Goal: Task Accomplishment & Management: Manage account settings

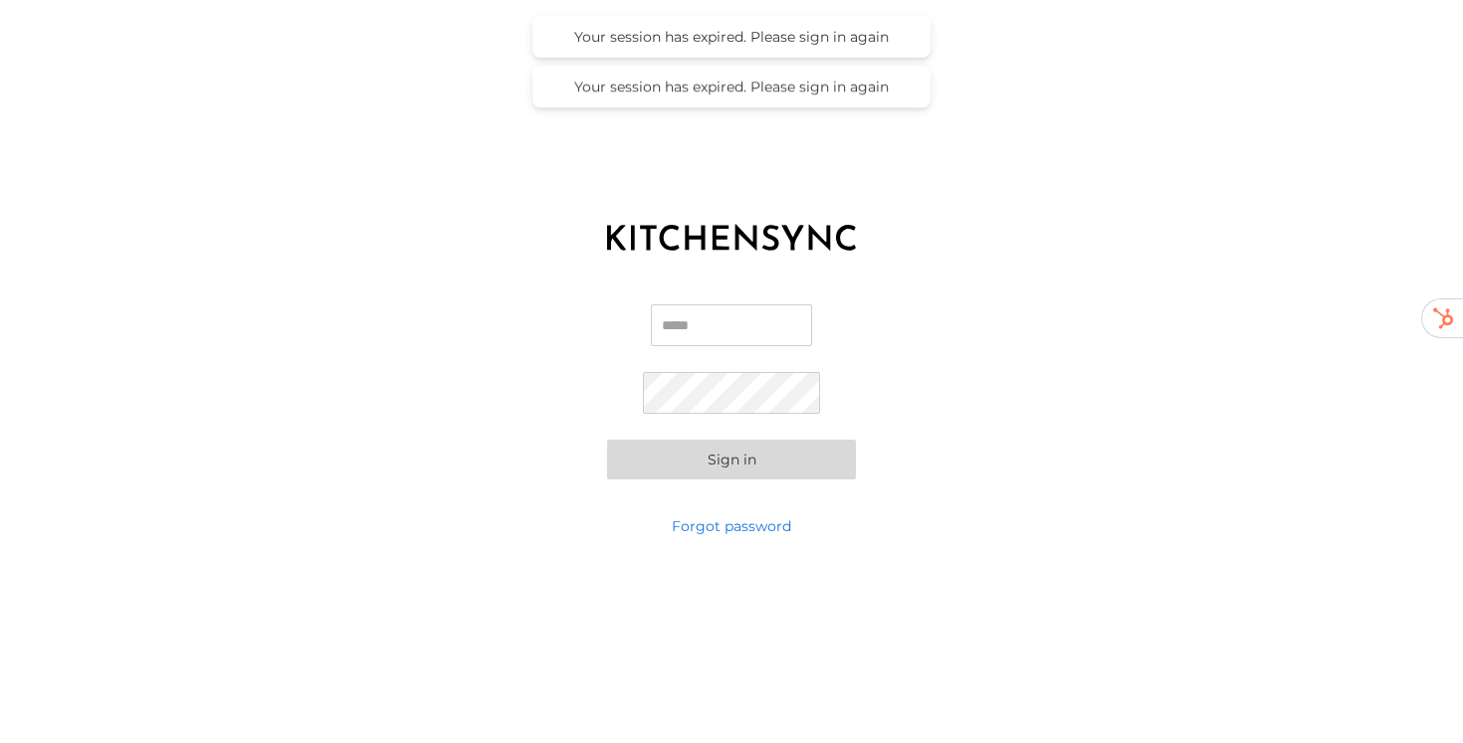
click at [692, 326] on input "Email" at bounding box center [731, 326] width 161 height 42
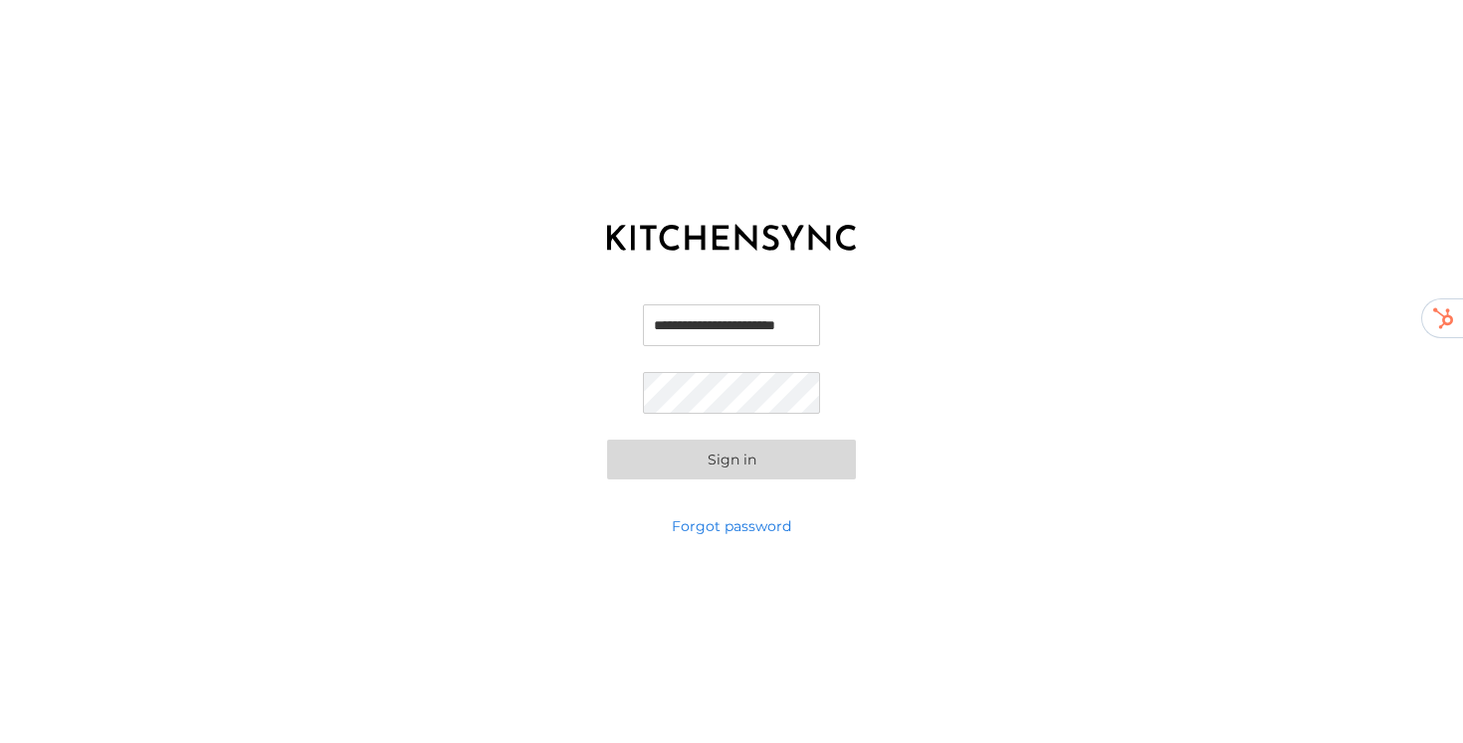
scroll to position [0, 32]
type input "**********"
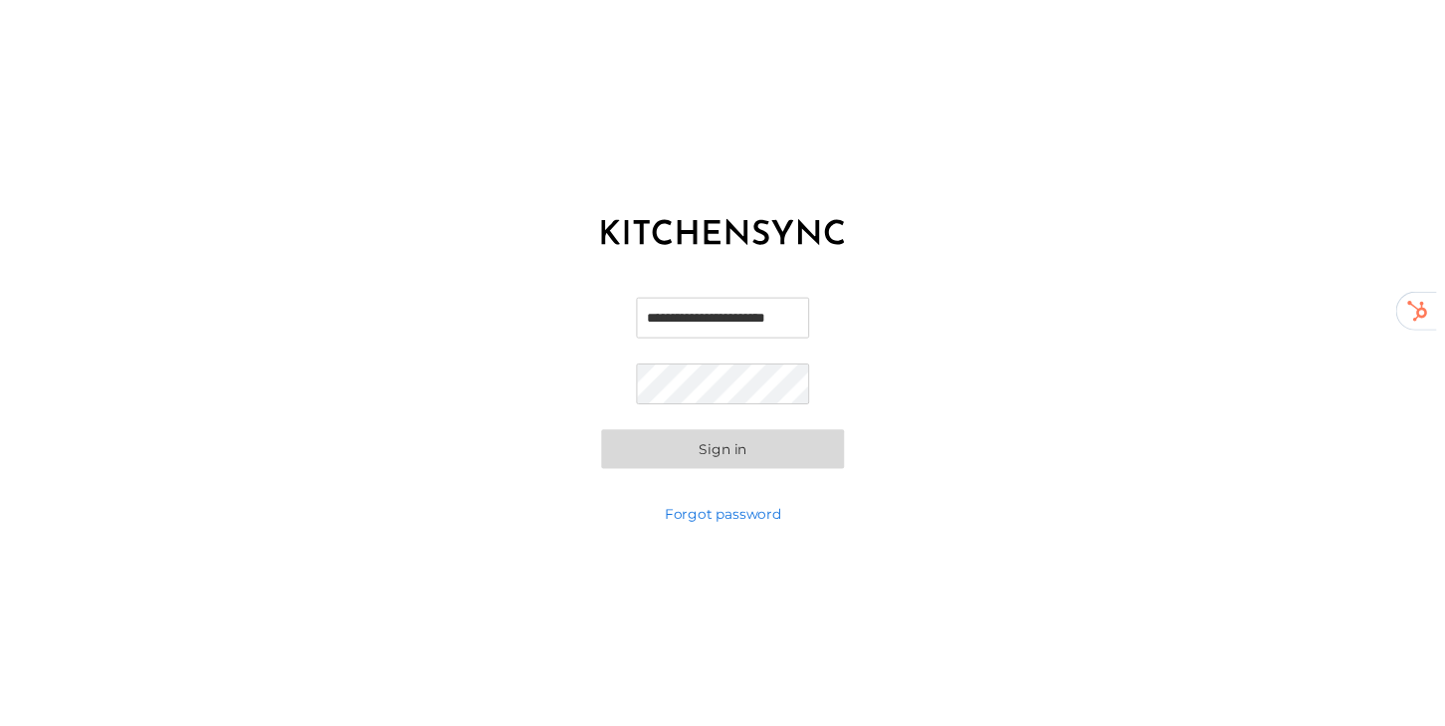
scroll to position [0, 0]
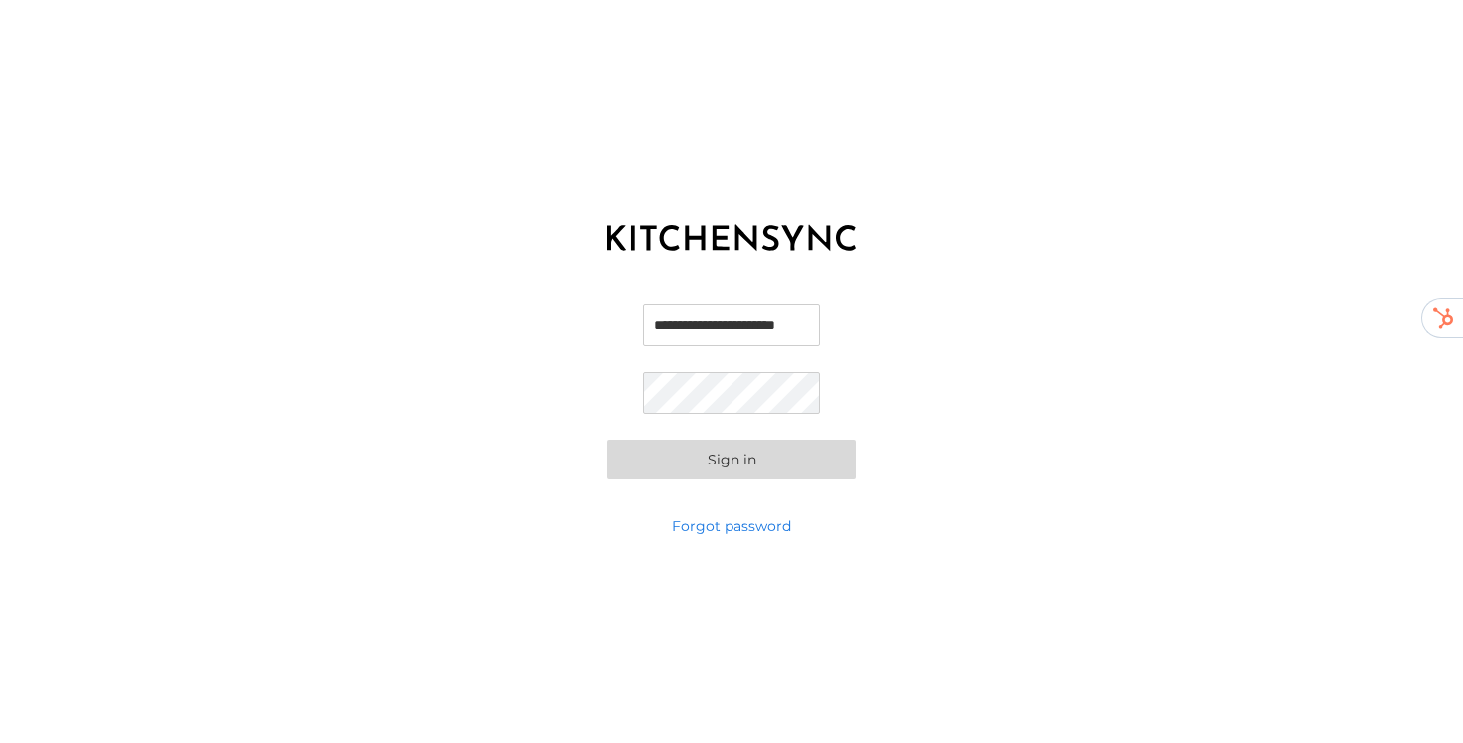
click at [607, 440] on button "Sign in" at bounding box center [731, 460] width 249 height 40
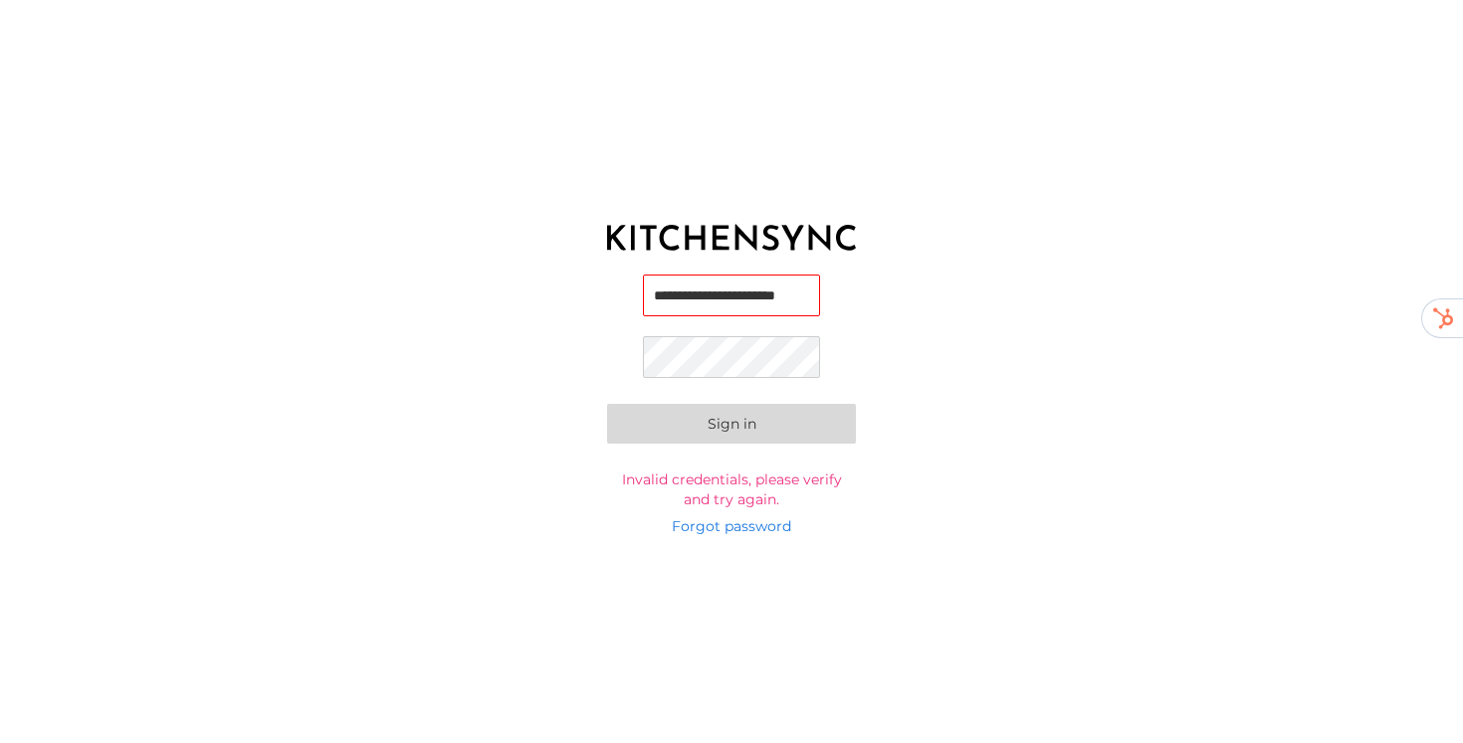
click at [607, 404] on button "Sign in" at bounding box center [731, 424] width 249 height 40
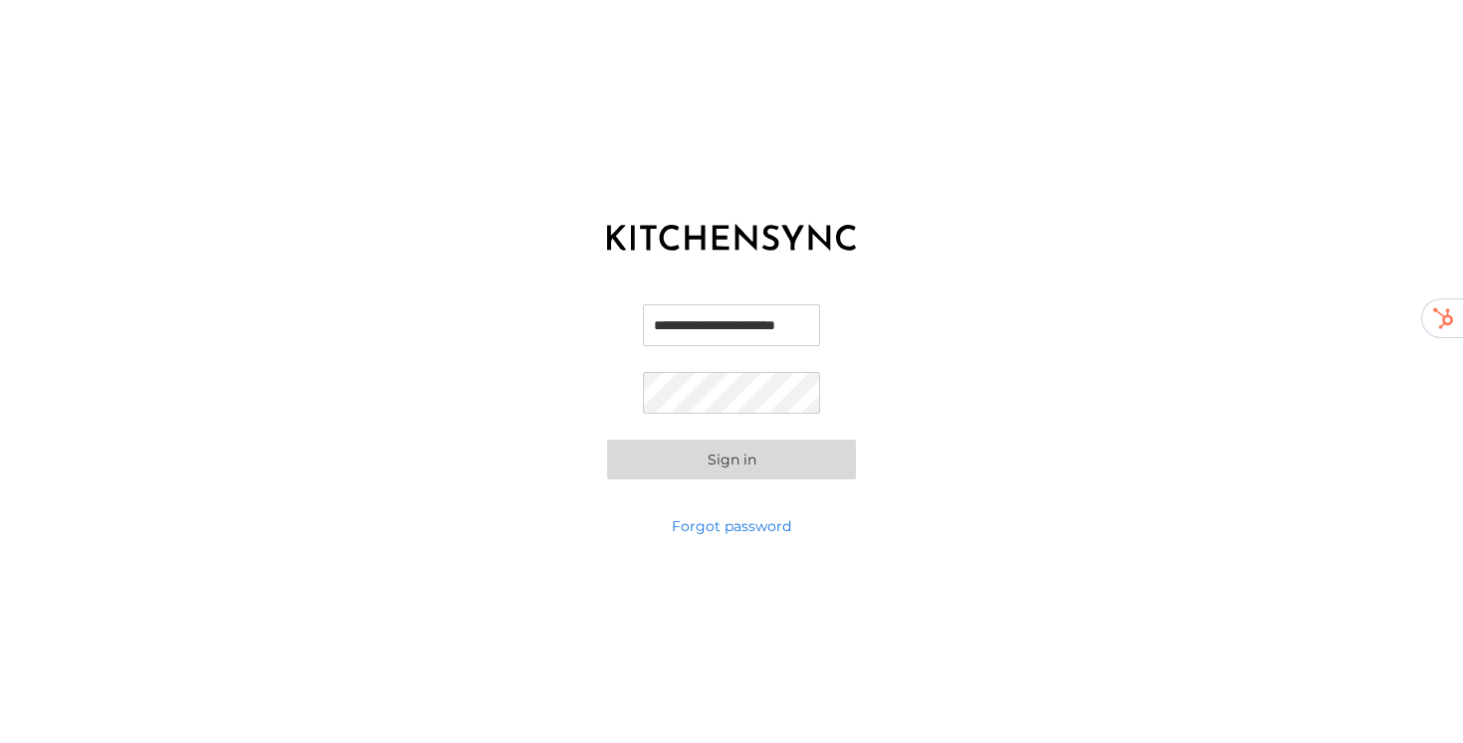
click at [710, 455] on button "Sign in" at bounding box center [731, 460] width 249 height 40
click at [728, 458] on button "Sign in" at bounding box center [731, 460] width 249 height 40
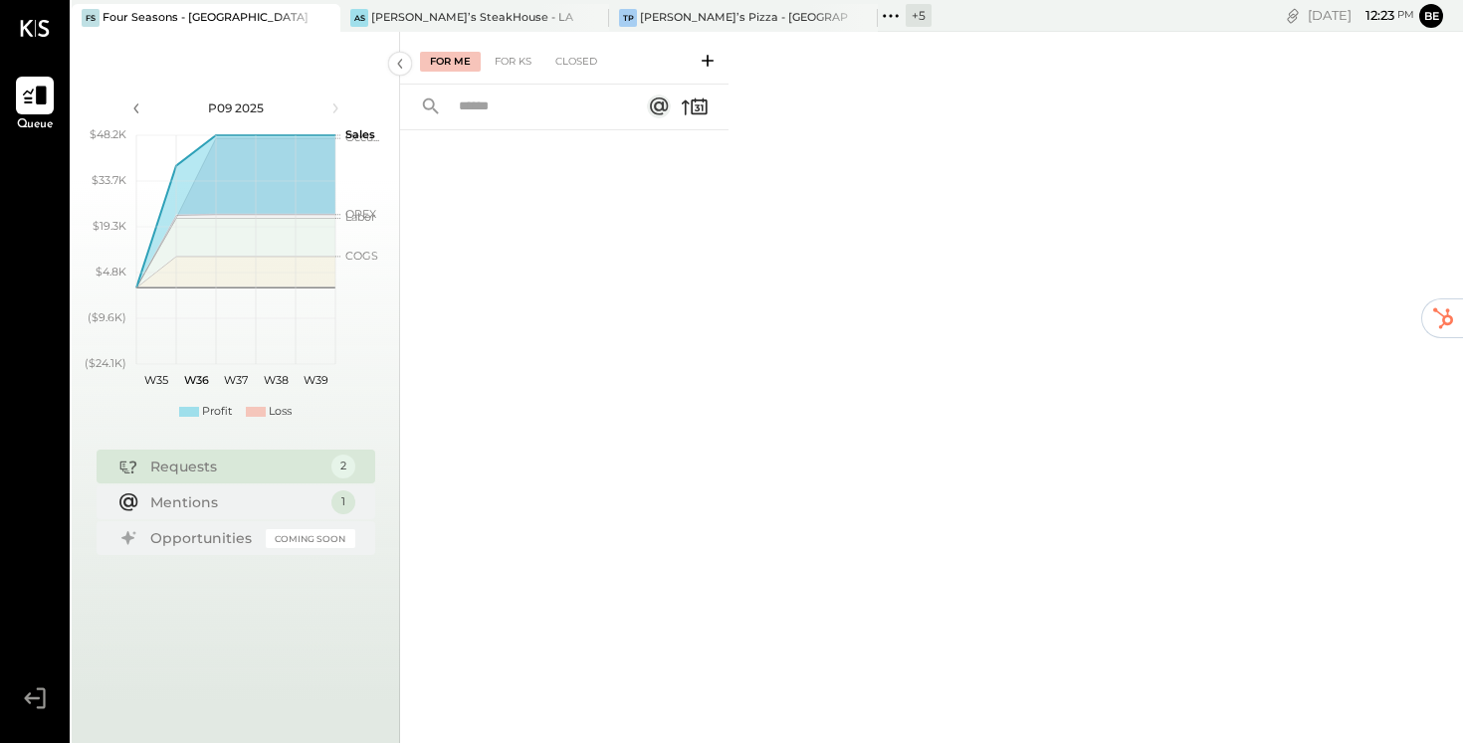
click at [29, 105] on icon at bounding box center [35, 96] width 26 height 26
click at [428, 19] on div "[PERSON_NAME]’s SteakHouse - LA" at bounding box center [472, 18] width 202 height 16
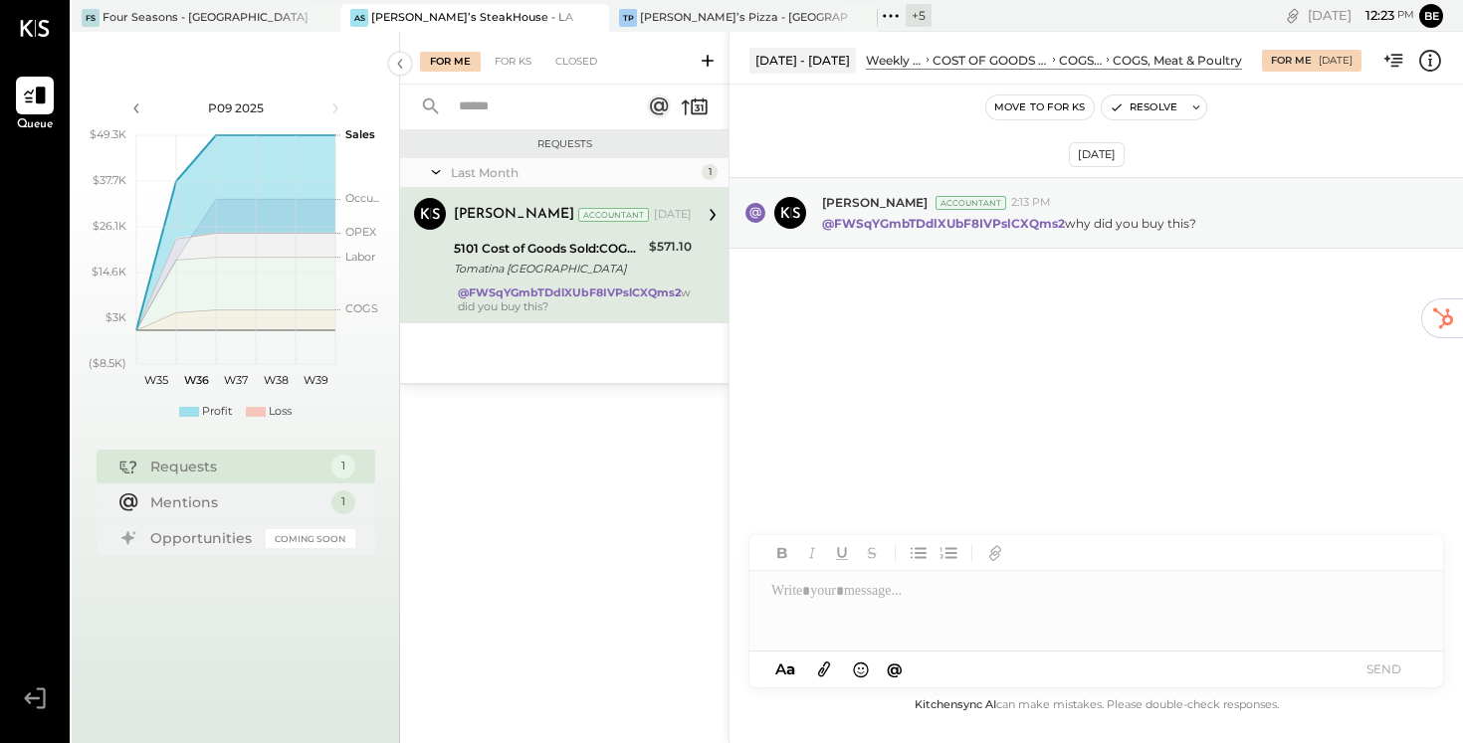
click at [40, 170] on ul "Queue" at bounding box center [35, 380] width 68 height 607
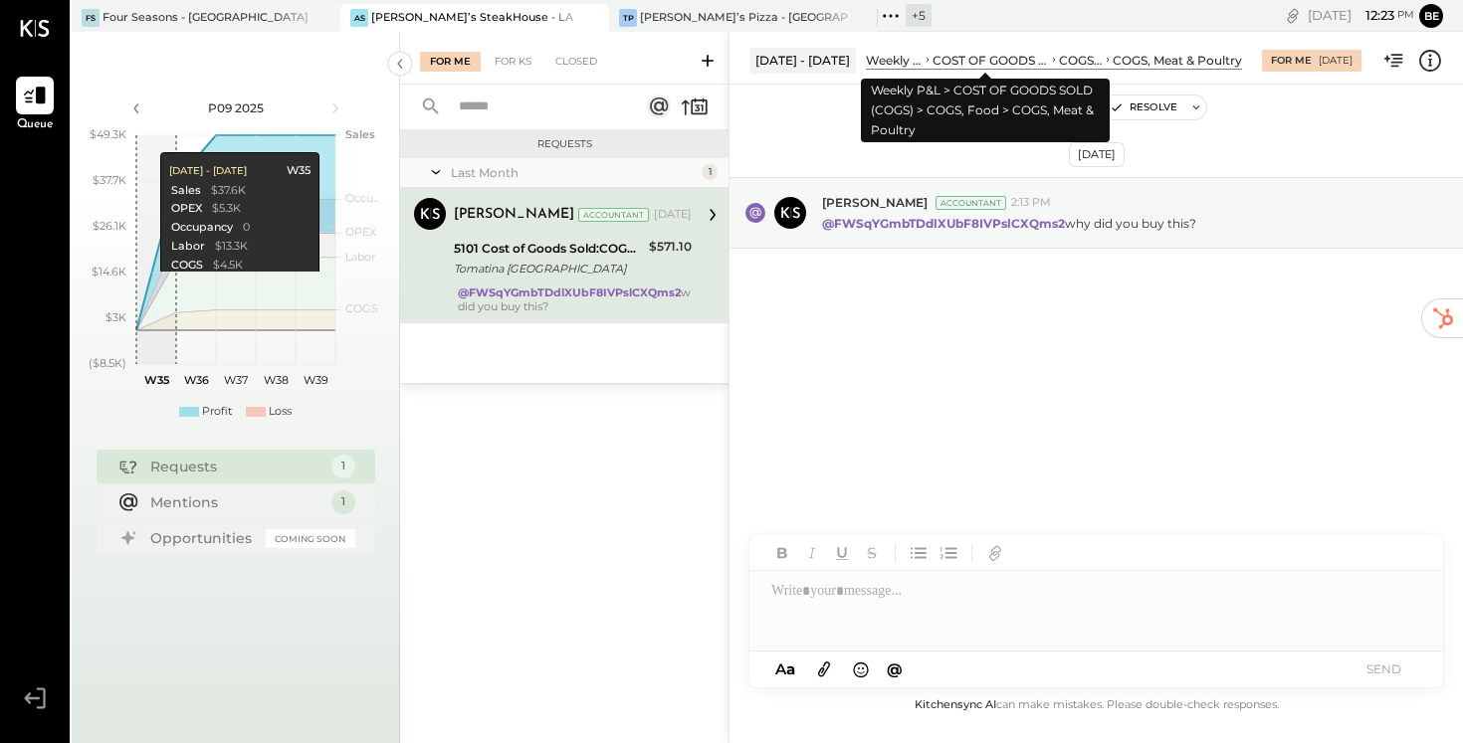
click at [967, 58] on div "COST OF GOODS SOLD (COGS)" at bounding box center [991, 60] width 116 height 17
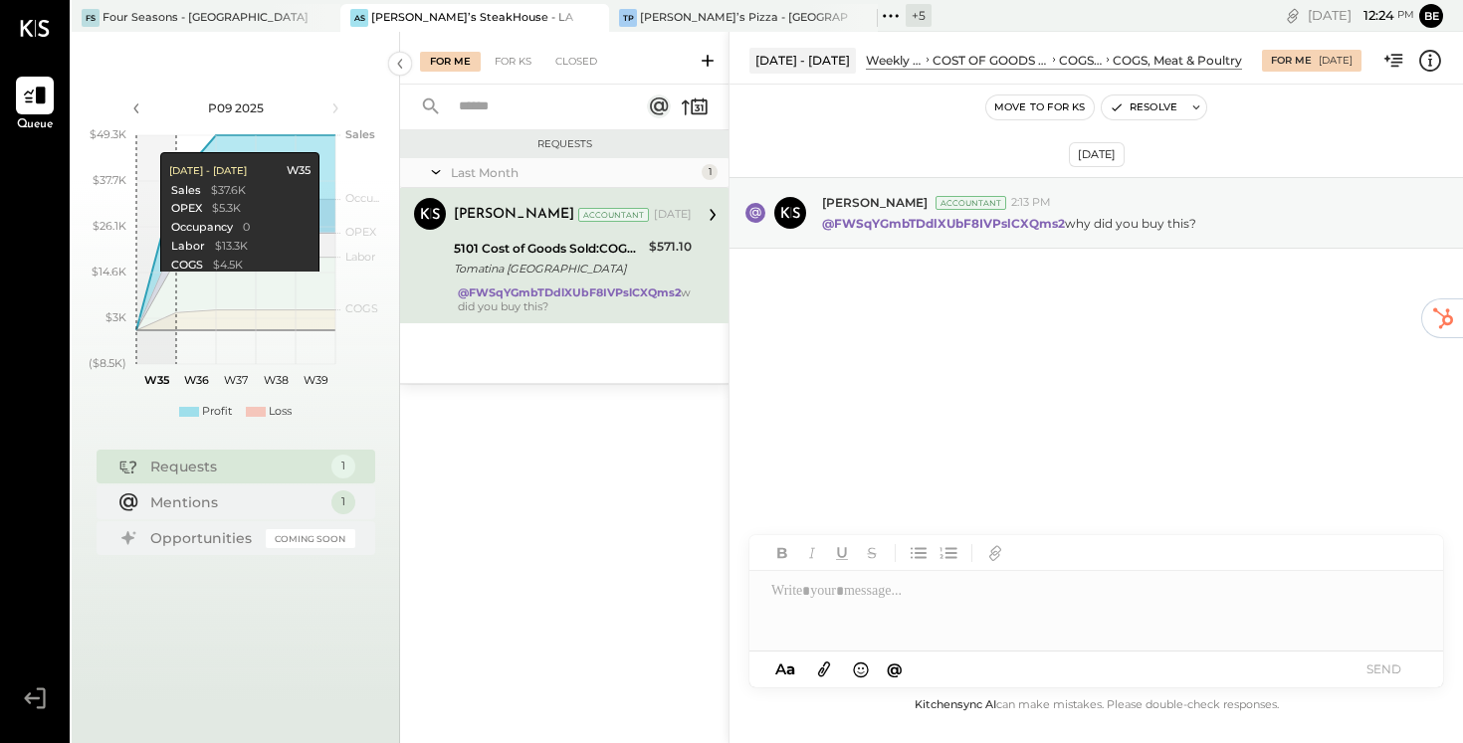
click at [1431, 61] on icon at bounding box center [1430, 61] width 26 height 26
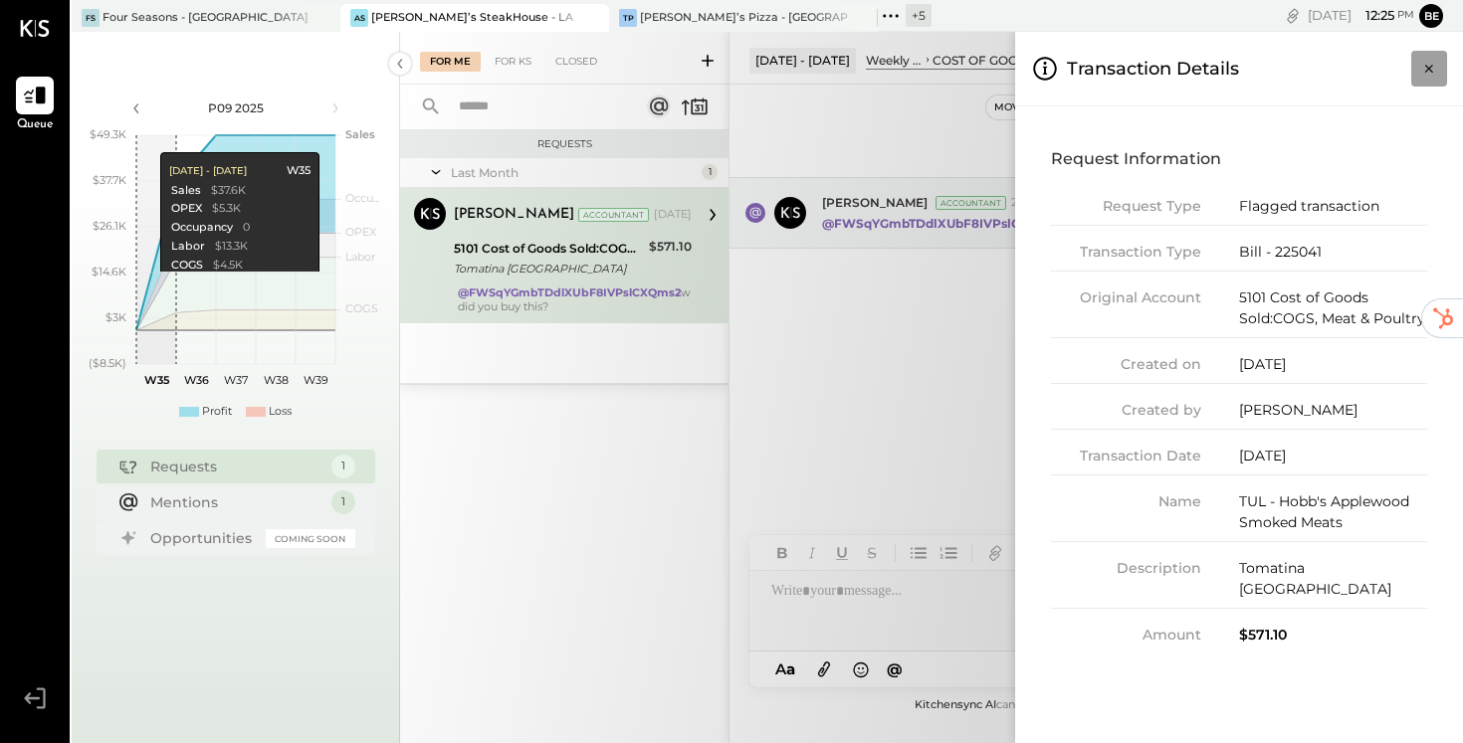
click at [1431, 64] on icon "Close panel" at bounding box center [1429, 69] width 20 height 20
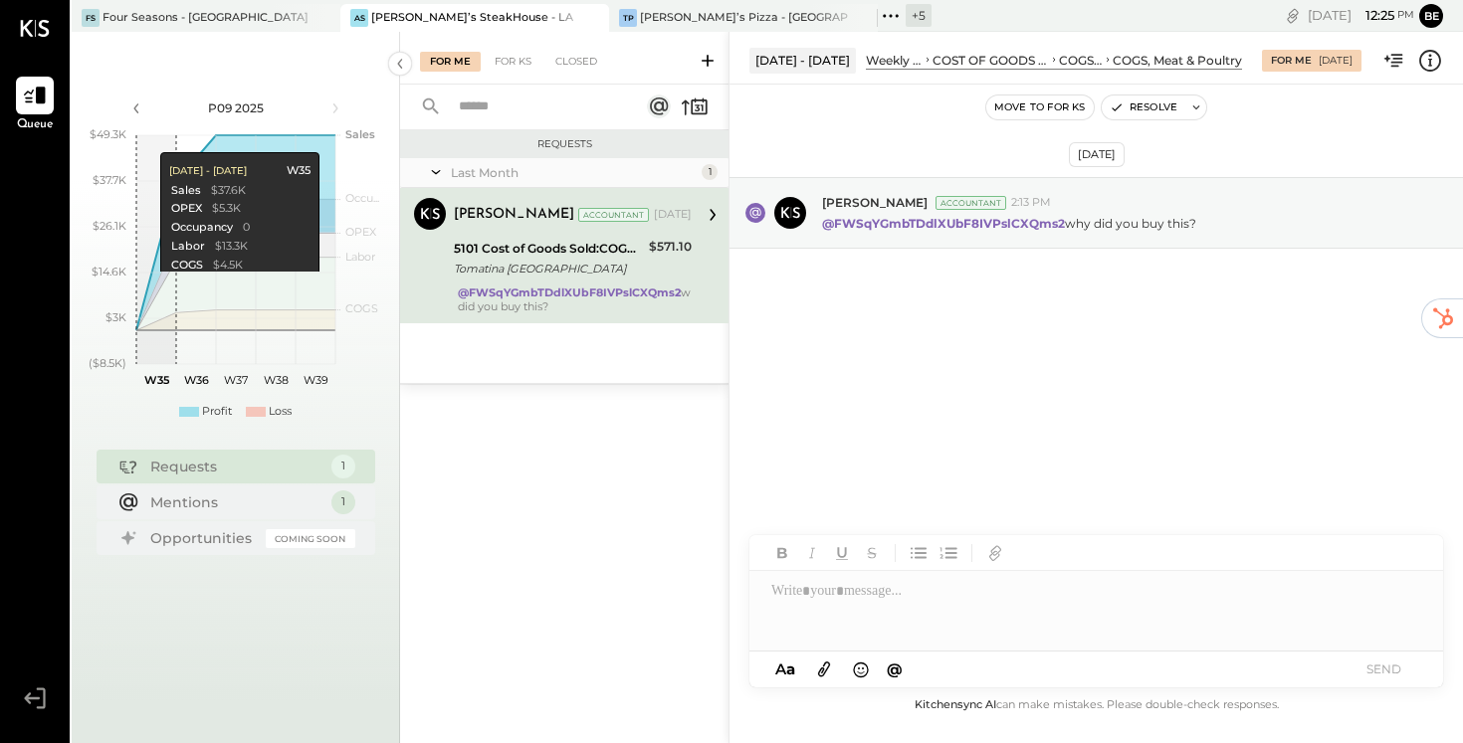
click at [1393, 61] on icon at bounding box center [1397, 60] width 12 height 13
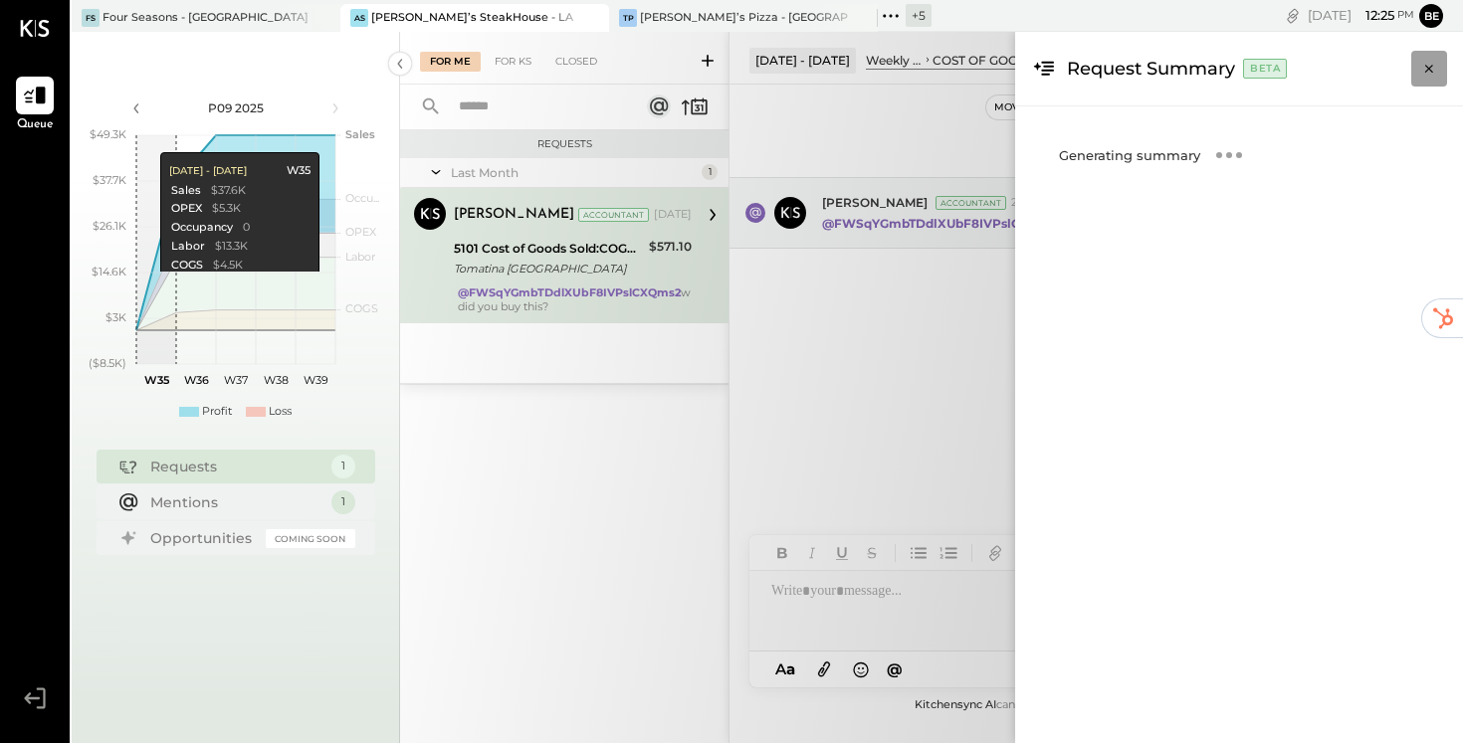
click at [1432, 62] on icon "Close panel" at bounding box center [1429, 69] width 20 height 20
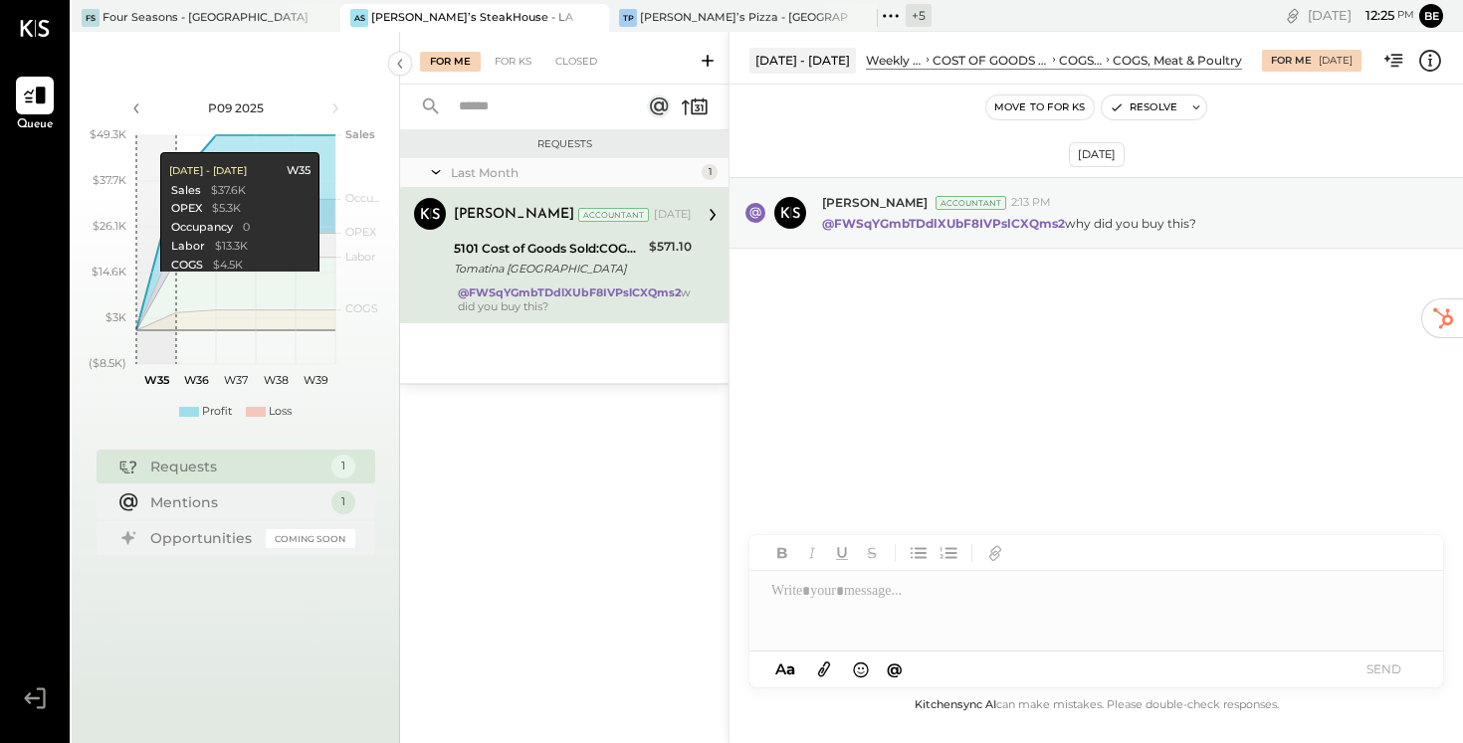
click at [32, 29] on icon at bounding box center [35, 28] width 30 height 17
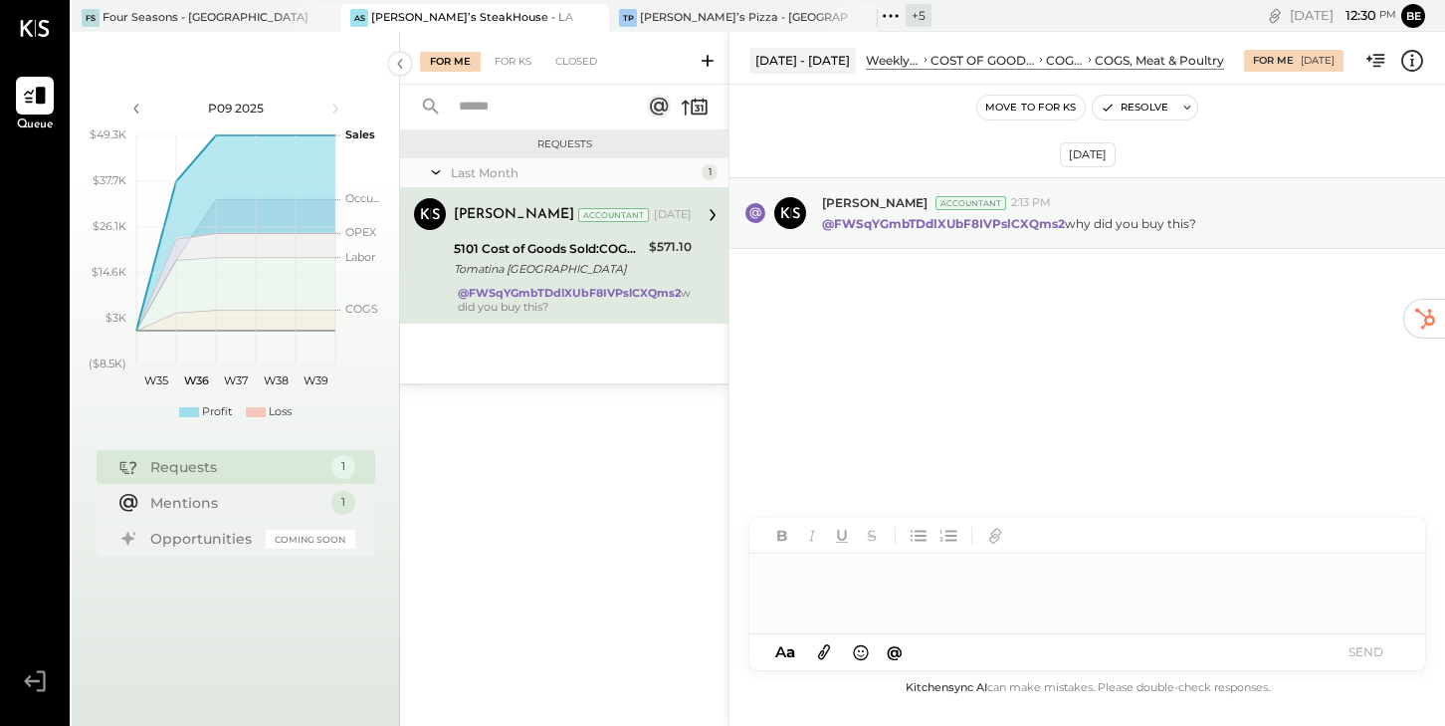
click at [887, 20] on icon at bounding box center [891, 16] width 26 height 26
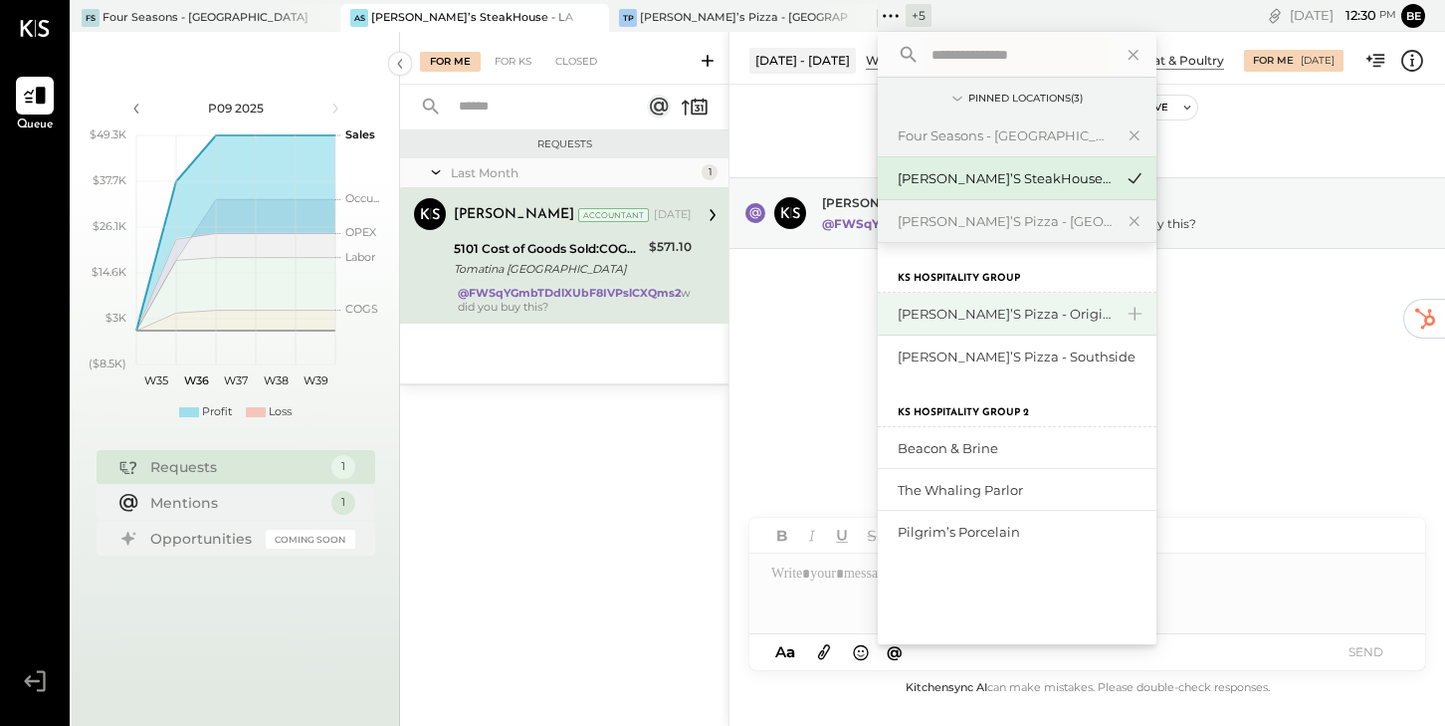
click at [1007, 315] on div "[PERSON_NAME]’s Pizza - Original" at bounding box center [1005, 314] width 215 height 19
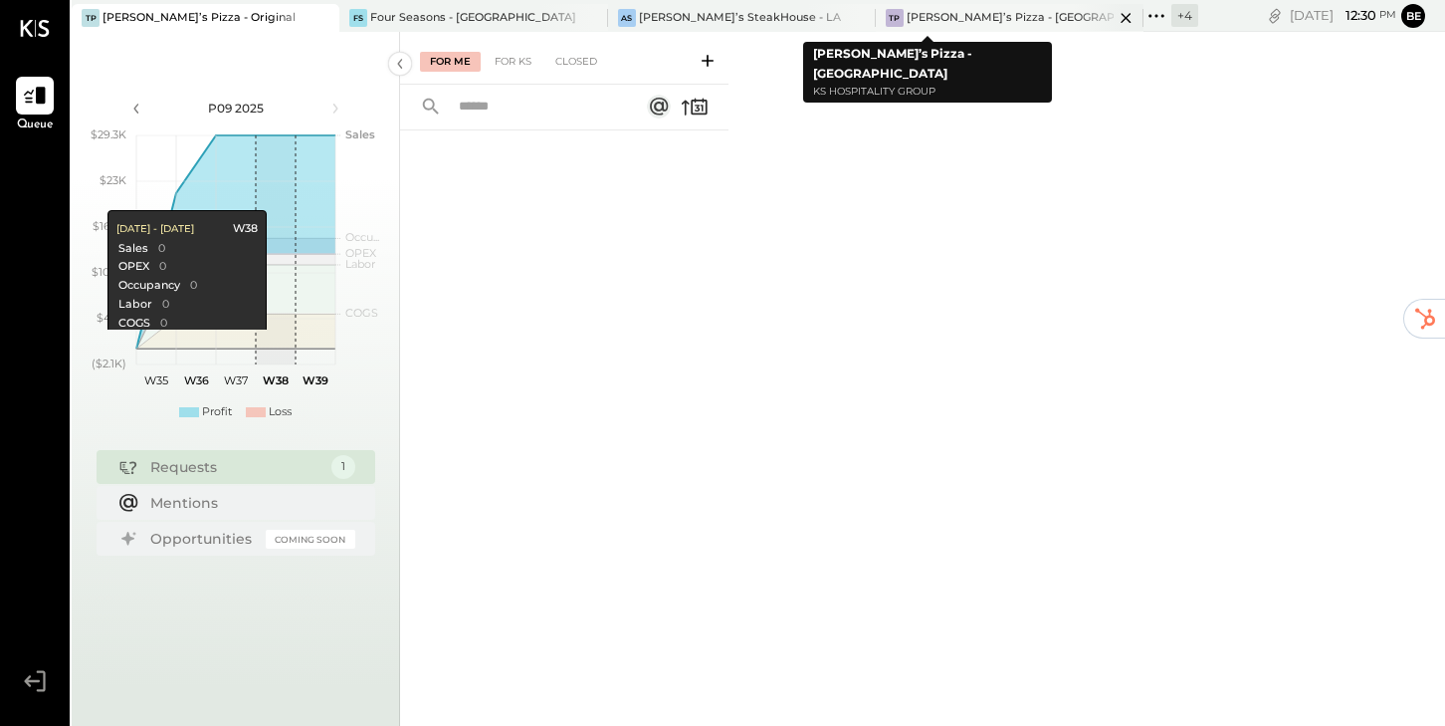
click at [907, 19] on div "[PERSON_NAME]’s Pizza - [GEOGRAPHIC_DATA]" at bounding box center [1010, 18] width 207 height 16
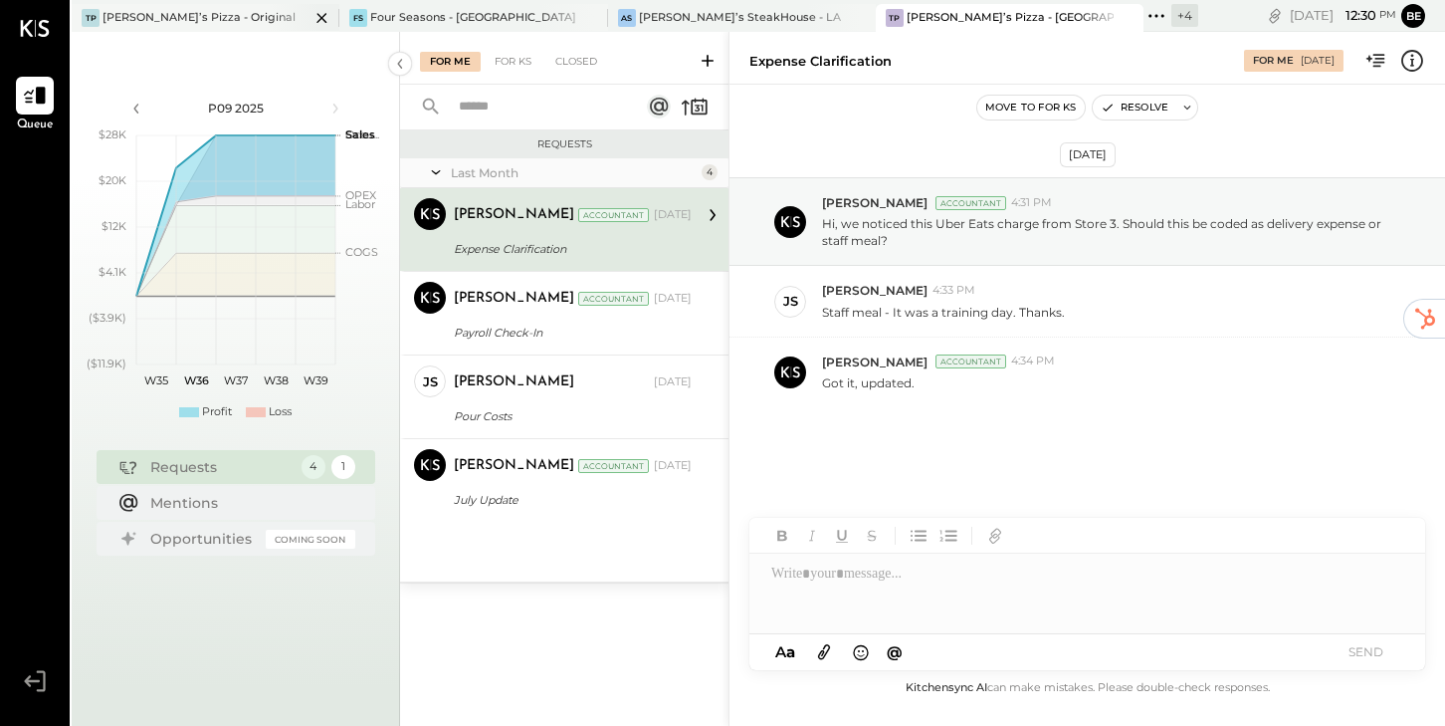
click at [191, 12] on div "[PERSON_NAME]’s Pizza - Original" at bounding box center [199, 18] width 193 height 16
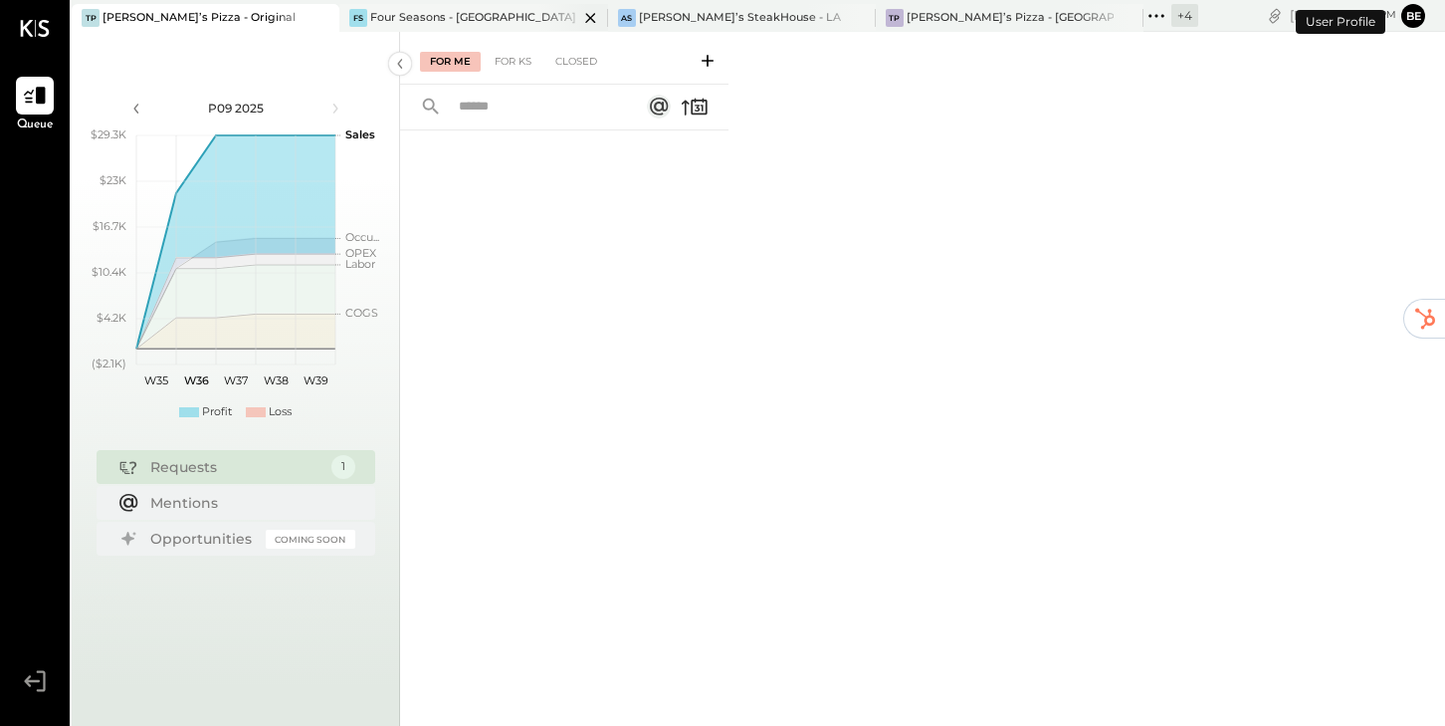
click at [382, 12] on div "Four Seasons - [GEOGRAPHIC_DATA]" at bounding box center [473, 18] width 206 height 16
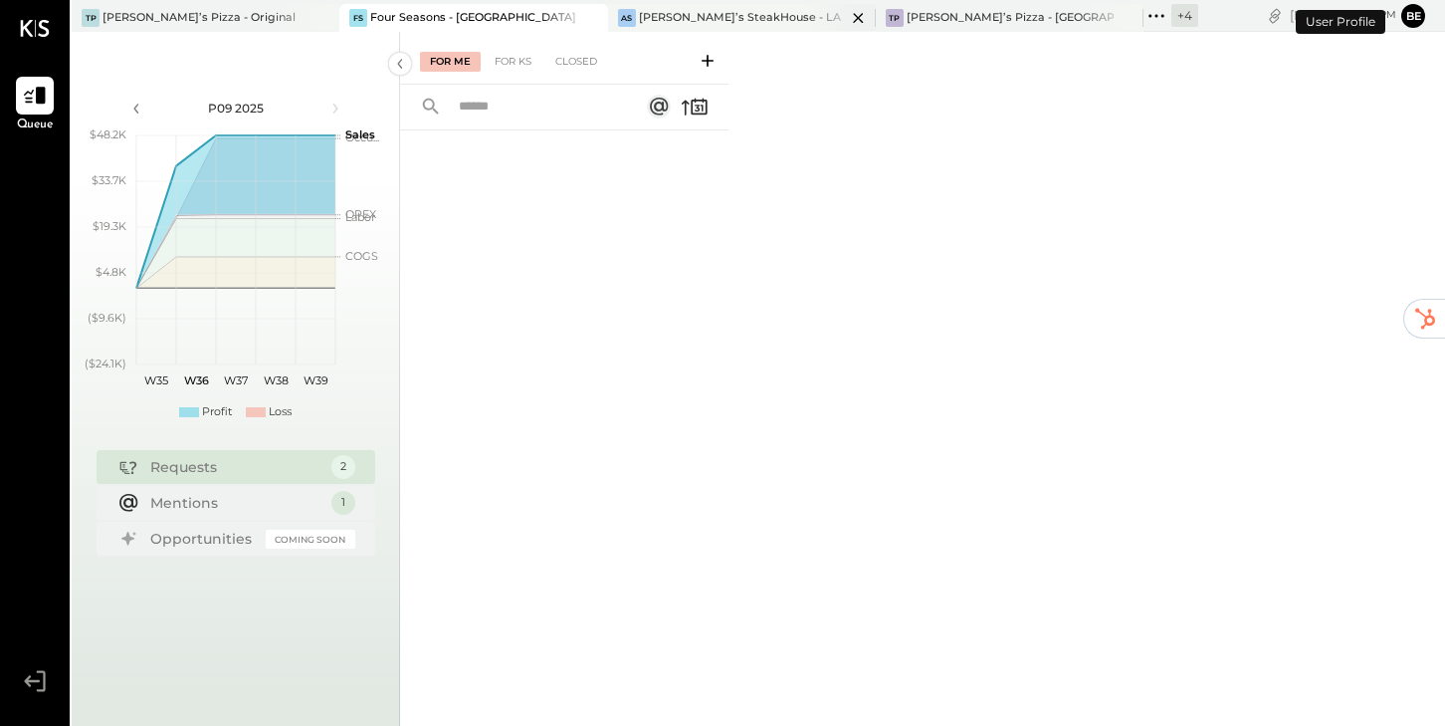
click at [639, 13] on div "[PERSON_NAME]’s SteakHouse - LA" at bounding box center [740, 18] width 202 height 16
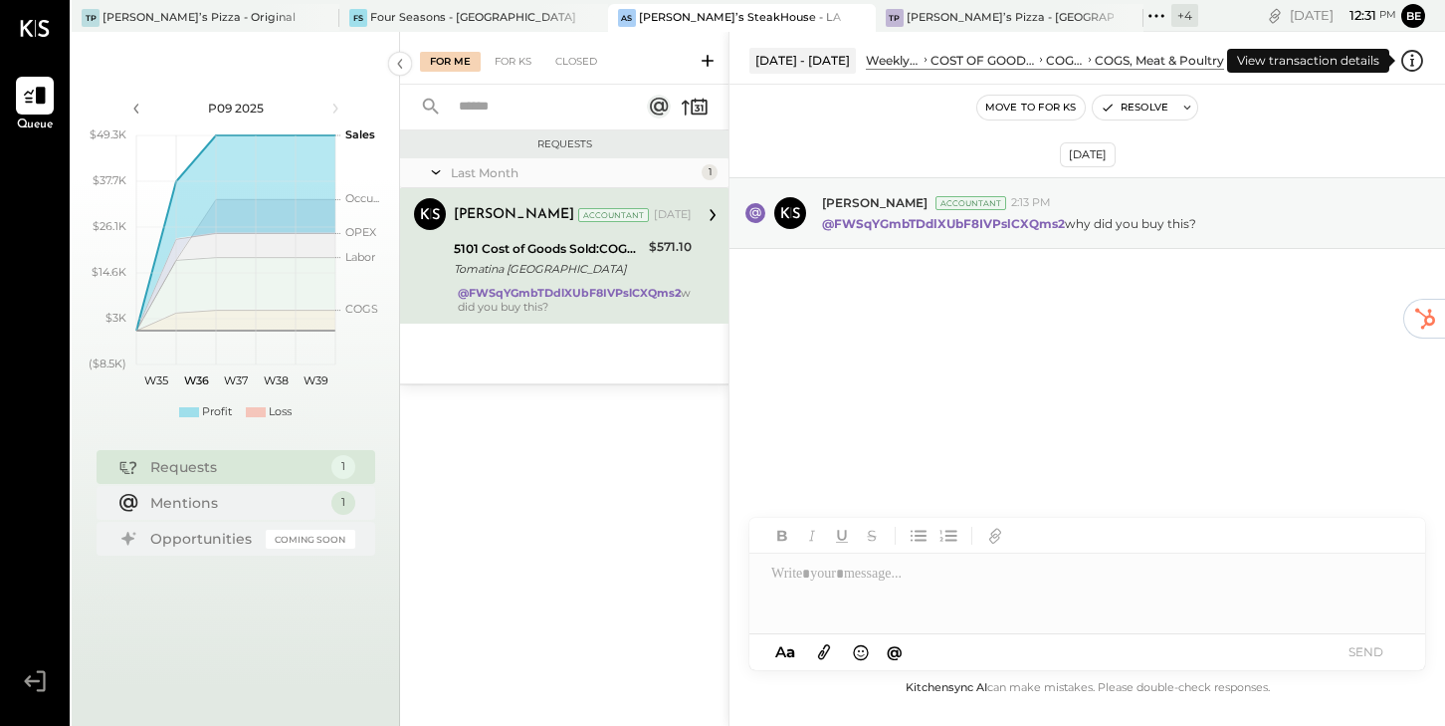
click at [1409, 59] on icon at bounding box center [1412, 61] width 26 height 26
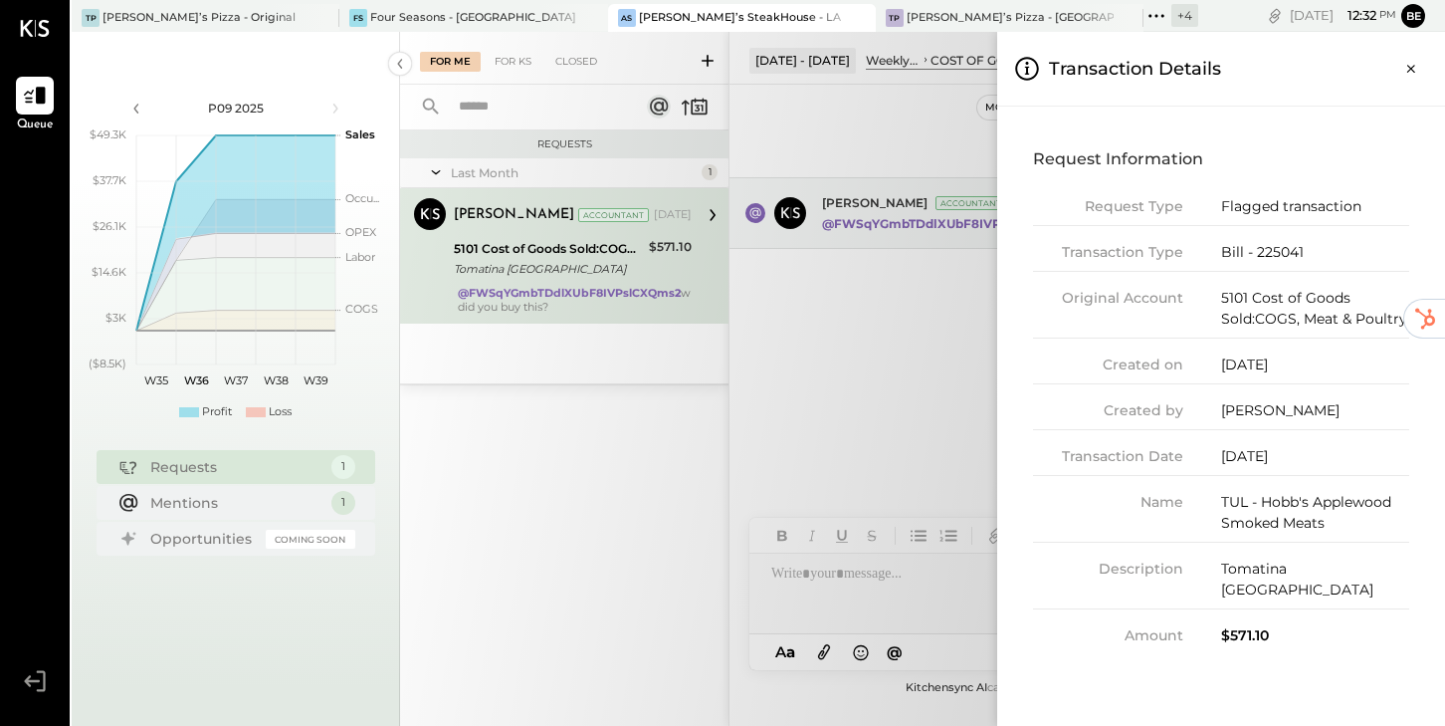
click at [1409, 59] on icon "Close panel" at bounding box center [1411, 69] width 20 height 20
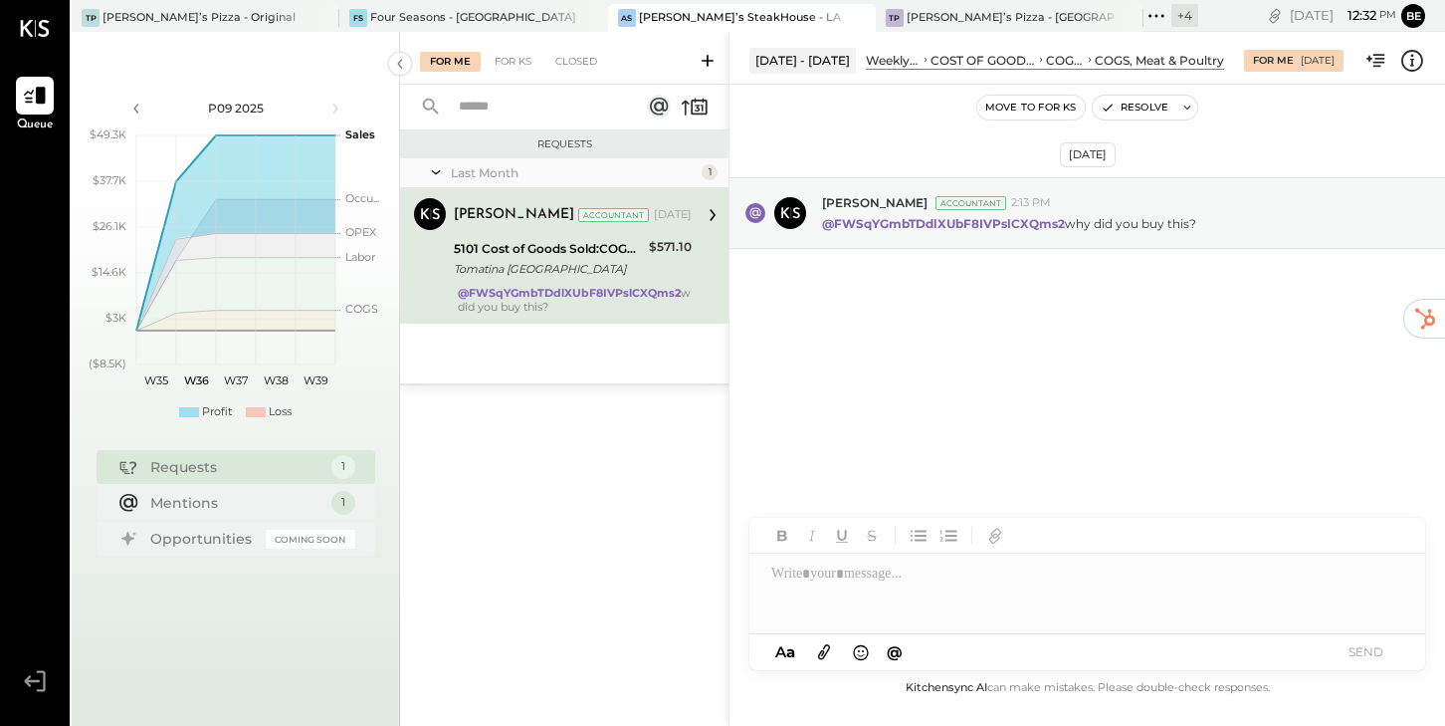
click at [799, 50] on div "[DATE] - [DATE]" at bounding box center [802, 60] width 106 height 25
click at [747, 42] on div "[DATE] - [DATE] Weekly P&L COST OF GOODS SOLD (COGS) COGS, Food COGS, Meat & Po…" at bounding box center [1088, 58] width 716 height 40
click at [626, 439] on div "Requests Last Month 1 [PERSON_NAME] Accountant [PERSON_NAME] Accountant [DATE] …" at bounding box center [564, 401] width 328 height 542
click at [615, 346] on div "Last Month 1 [PERSON_NAME] Accountant [PERSON_NAME] Accountant [DATE] 5101 Cost…" at bounding box center [564, 270] width 328 height 225
click at [708, 302] on div "[PERSON_NAME] Accountant [PERSON_NAME] Accountant [DATE] 5101 Cost of Goods Sol…" at bounding box center [564, 255] width 328 height 135
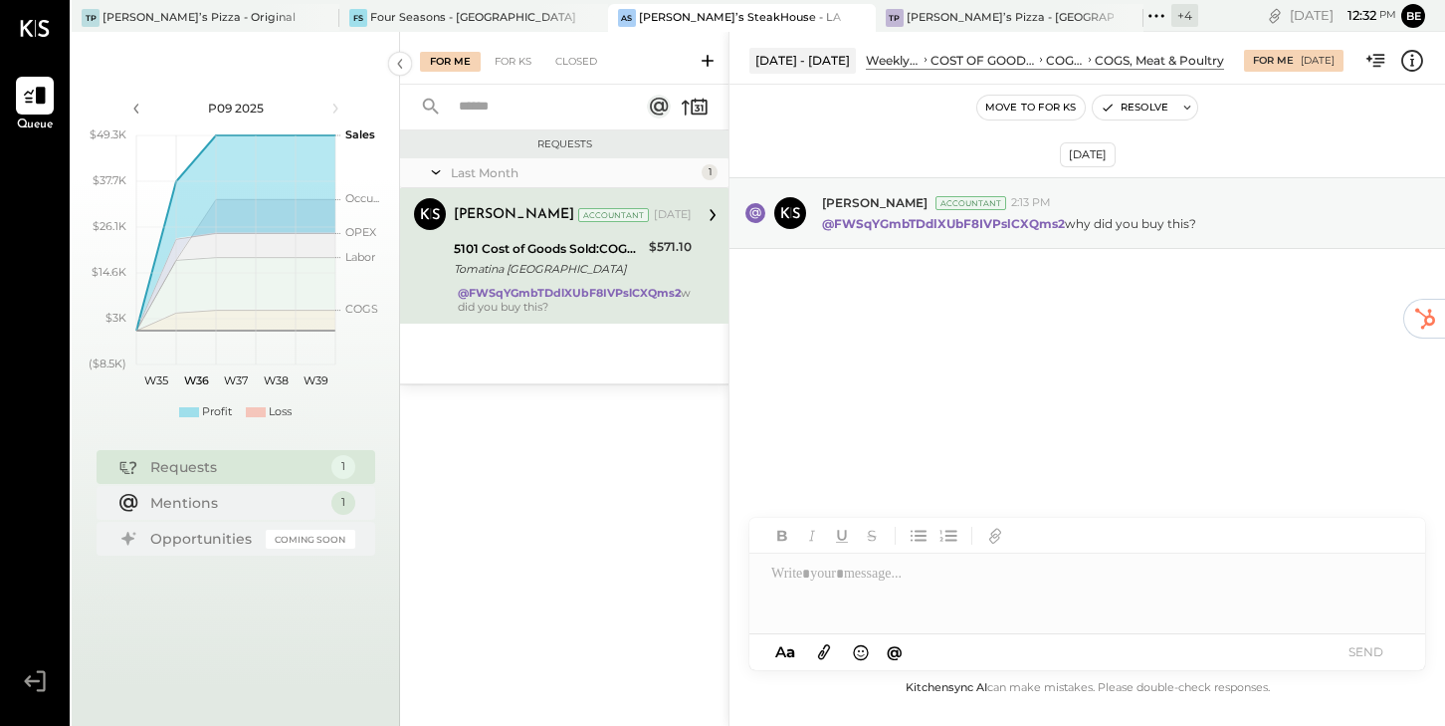
click at [711, 211] on icon at bounding box center [713, 215] width 6 height 12
click at [707, 170] on div "1" at bounding box center [710, 172] width 16 height 16
click at [807, 56] on div "[DATE] - [DATE]" at bounding box center [802, 60] width 106 height 25
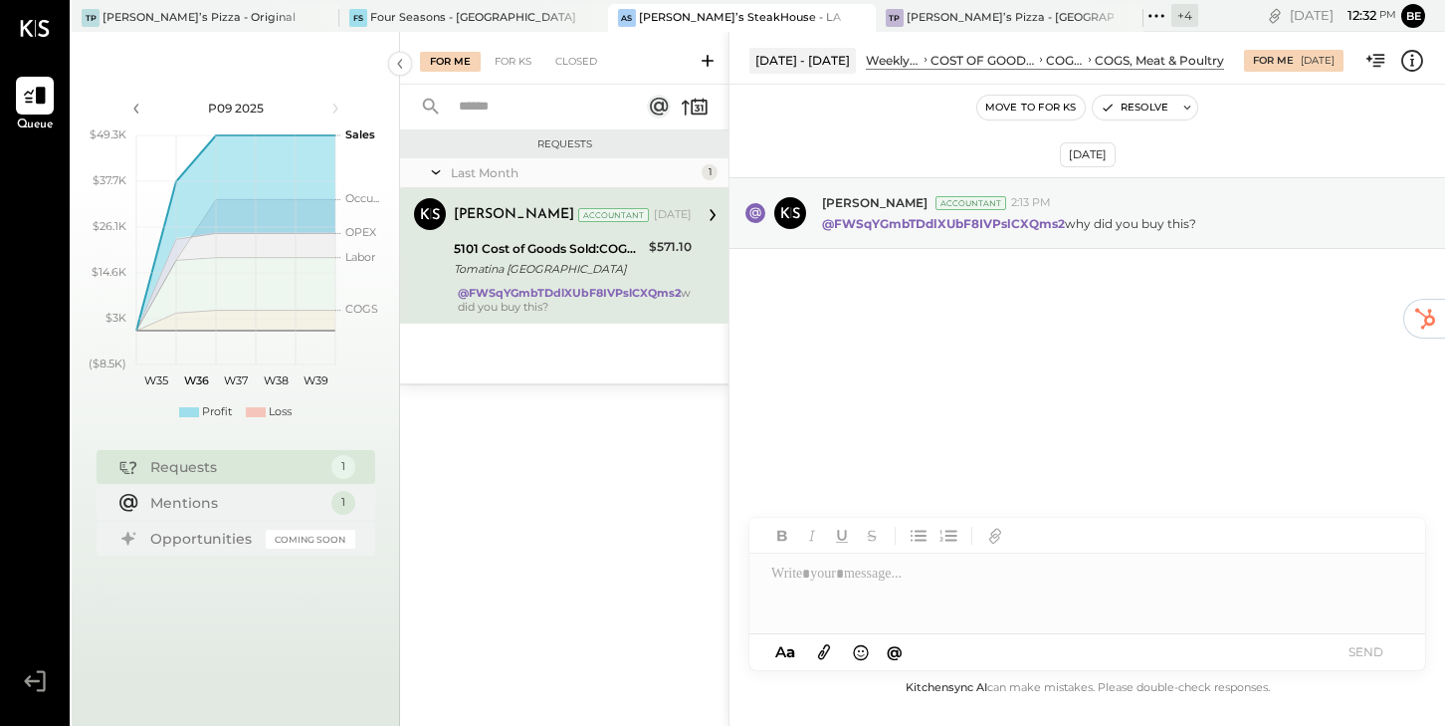
click at [737, 35] on div "[DATE] - [DATE] Weekly P&L COST OF GOODS SOLD (COGS) COGS, Food COGS, Meat & Po…" at bounding box center [1088, 58] width 716 height 53
click at [1423, 42] on div "[DATE] - [DATE] Weekly P&L COST OF GOODS SOLD (COGS) COGS, Food COGS, Meat & Po…" at bounding box center [1088, 58] width 716 height 40
click at [652, 510] on div "Requests Last Month 1 [PERSON_NAME] Accountant [PERSON_NAME] Accountant [DATE] …" at bounding box center [564, 401] width 328 height 542
click at [837, 225] on strong "@FWSqYGmbTDdlXUbF8IVPslCXQms2" at bounding box center [943, 223] width 243 height 15
click at [735, 35] on div "[DATE] - [DATE] Weekly P&L COST OF GOODS SOLD (COGS) COGS, Food COGS, Meat & Po…" at bounding box center [1088, 58] width 716 height 53
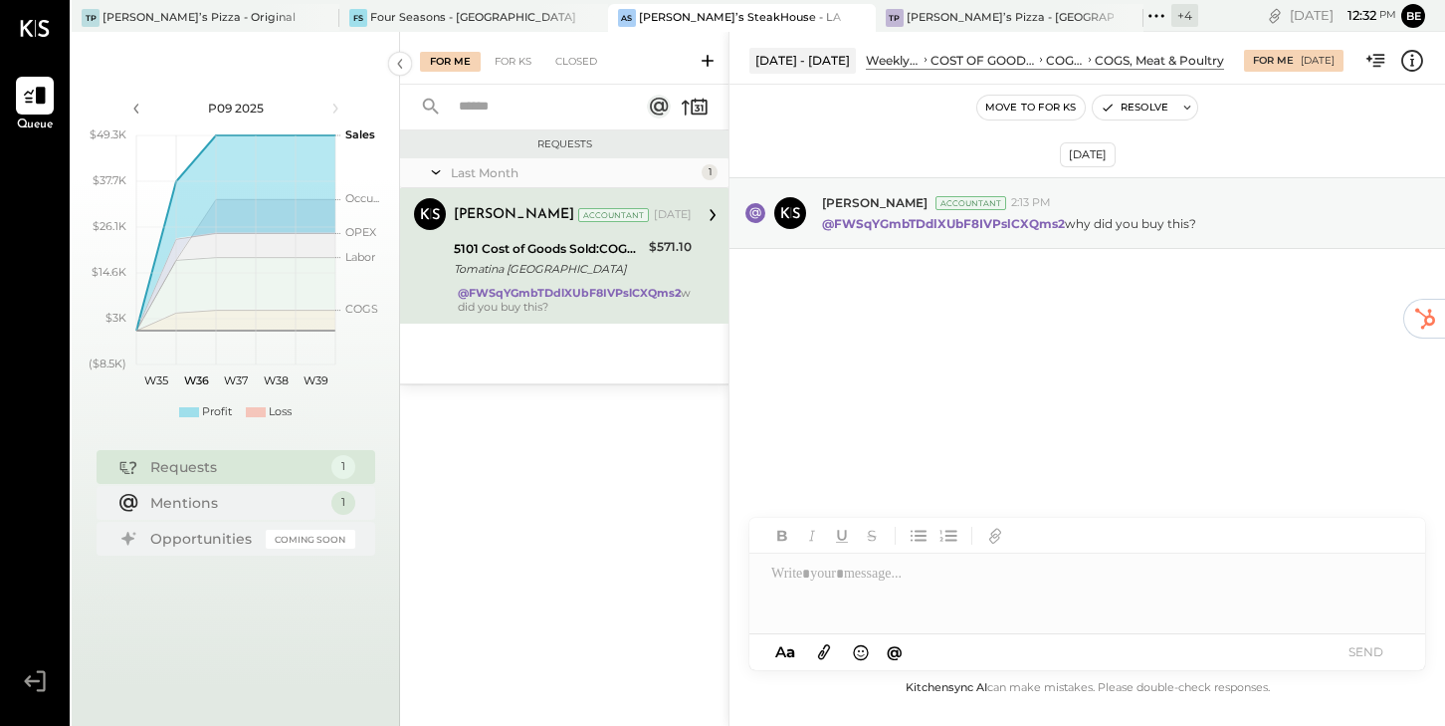
click at [921, 62] on div "Weekly P&L" at bounding box center [893, 60] width 55 height 17
click at [1199, 127] on div "Move to for ks Resolve" at bounding box center [1088, 108] width 716 height 46
click at [1186, 108] on icon at bounding box center [1187, 107] width 7 height 4
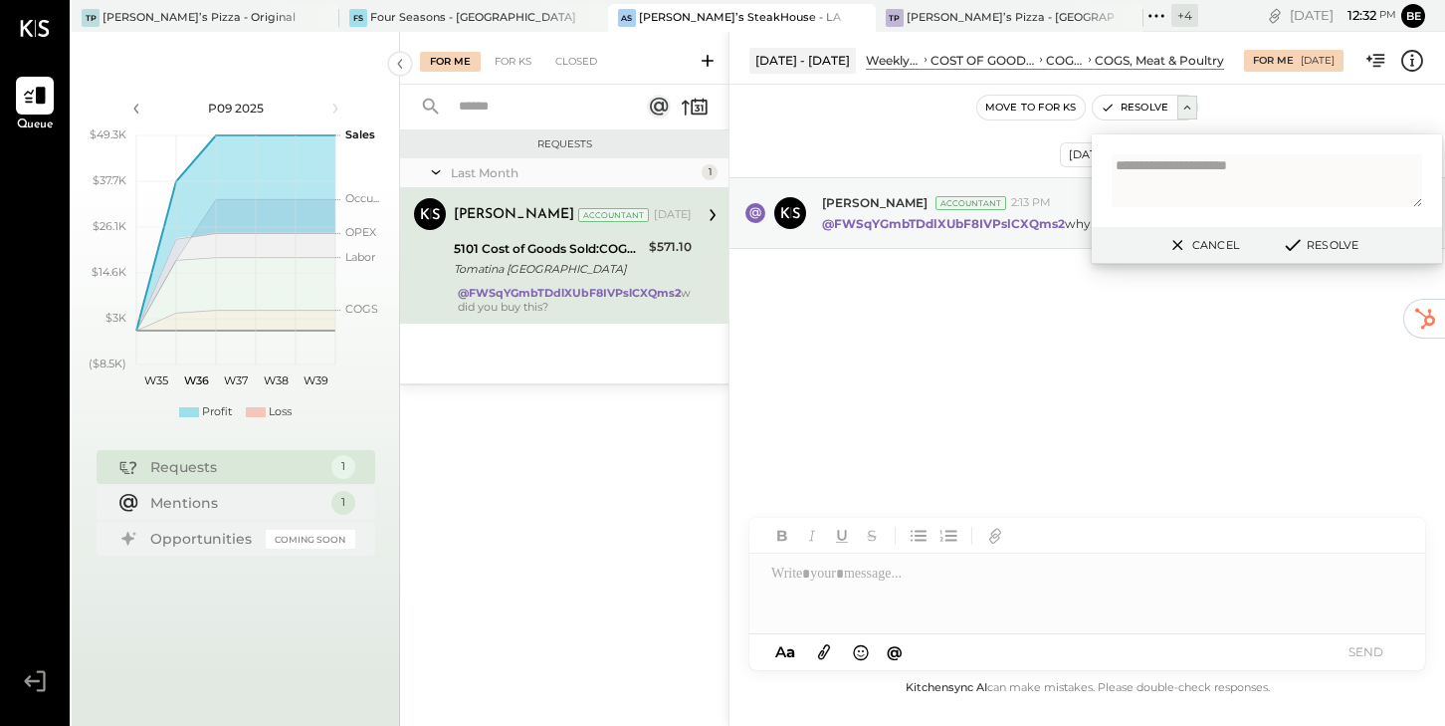
click at [1205, 241] on button "Cancel" at bounding box center [1202, 245] width 86 height 26
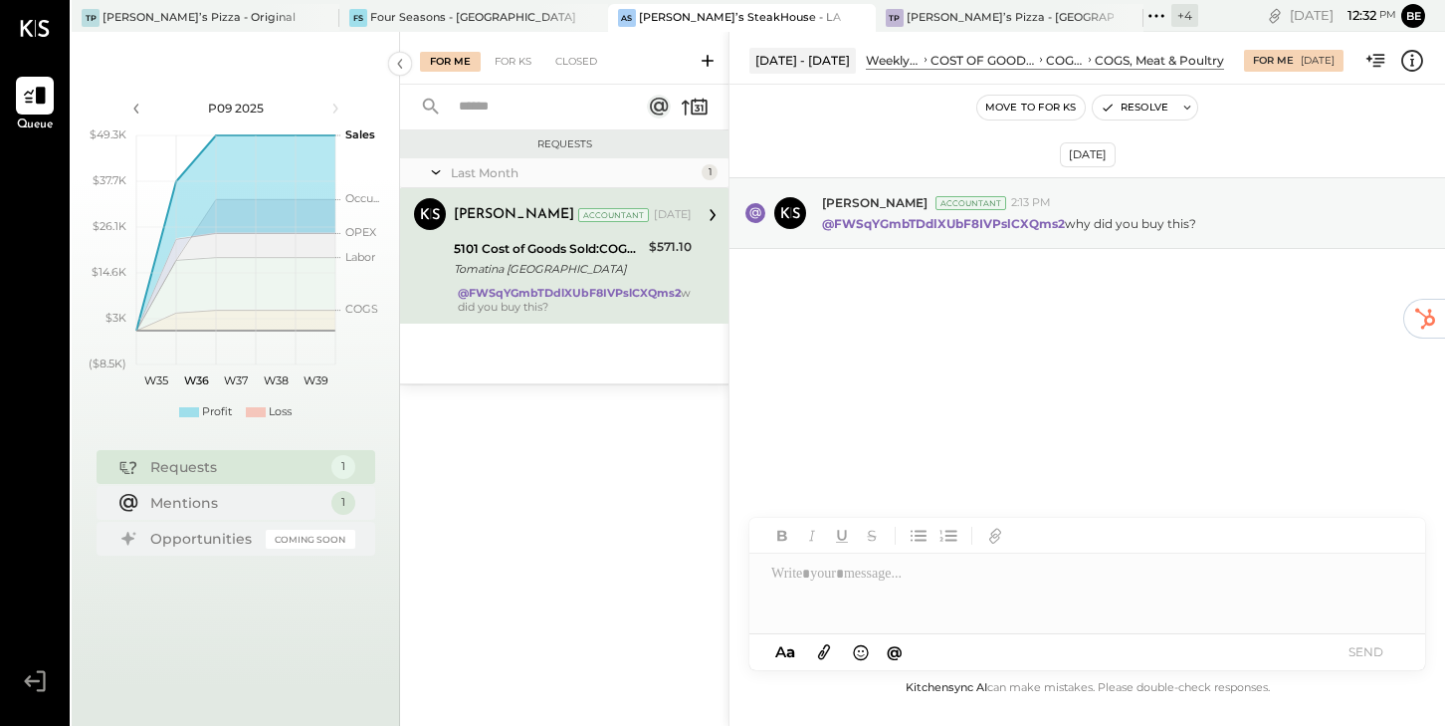
click at [538, 508] on div "Requests Last Month 1 [PERSON_NAME] Accountant [PERSON_NAME] Accountant [DATE] …" at bounding box center [564, 401] width 328 height 542
click at [1131, 109] on button "Resolve" at bounding box center [1135, 108] width 84 height 24
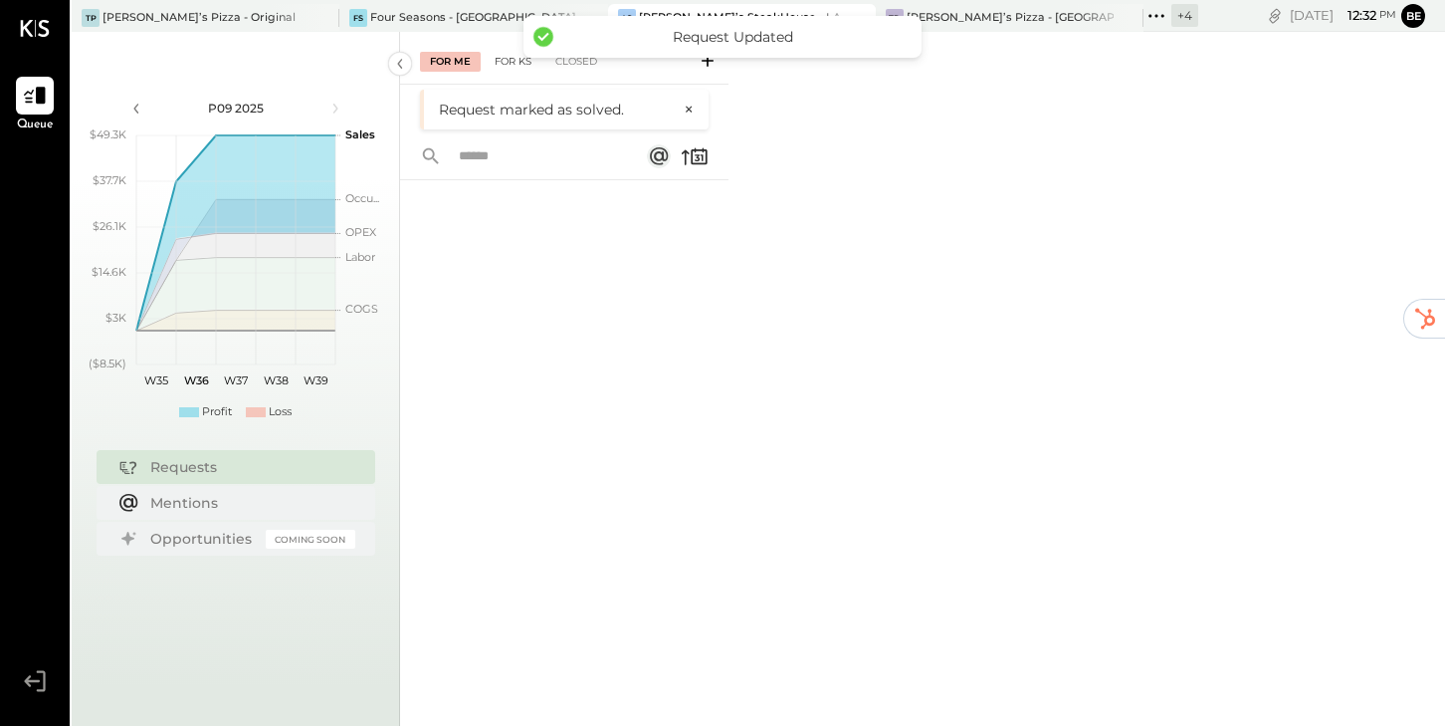
click at [510, 64] on div "For KS" at bounding box center [513, 62] width 57 height 20
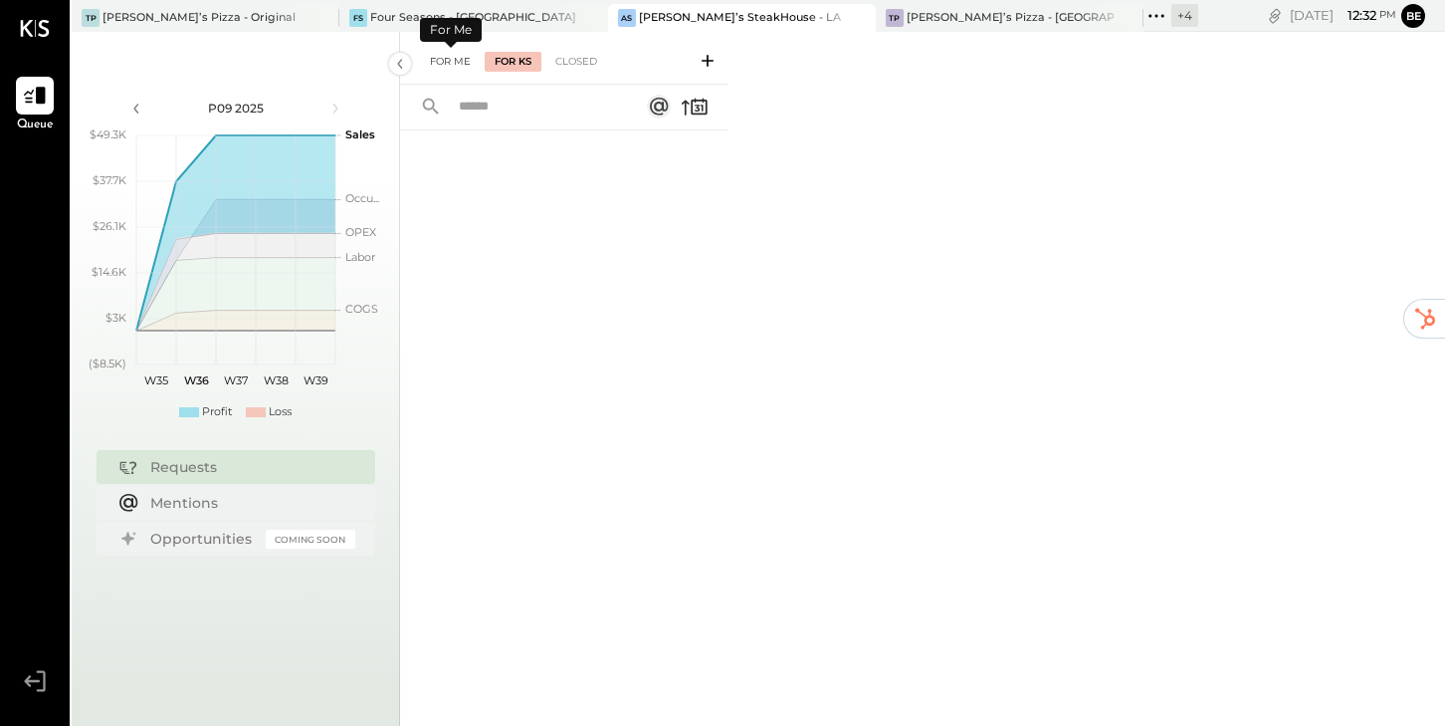
click at [451, 66] on div "For Me" at bounding box center [450, 62] width 61 height 20
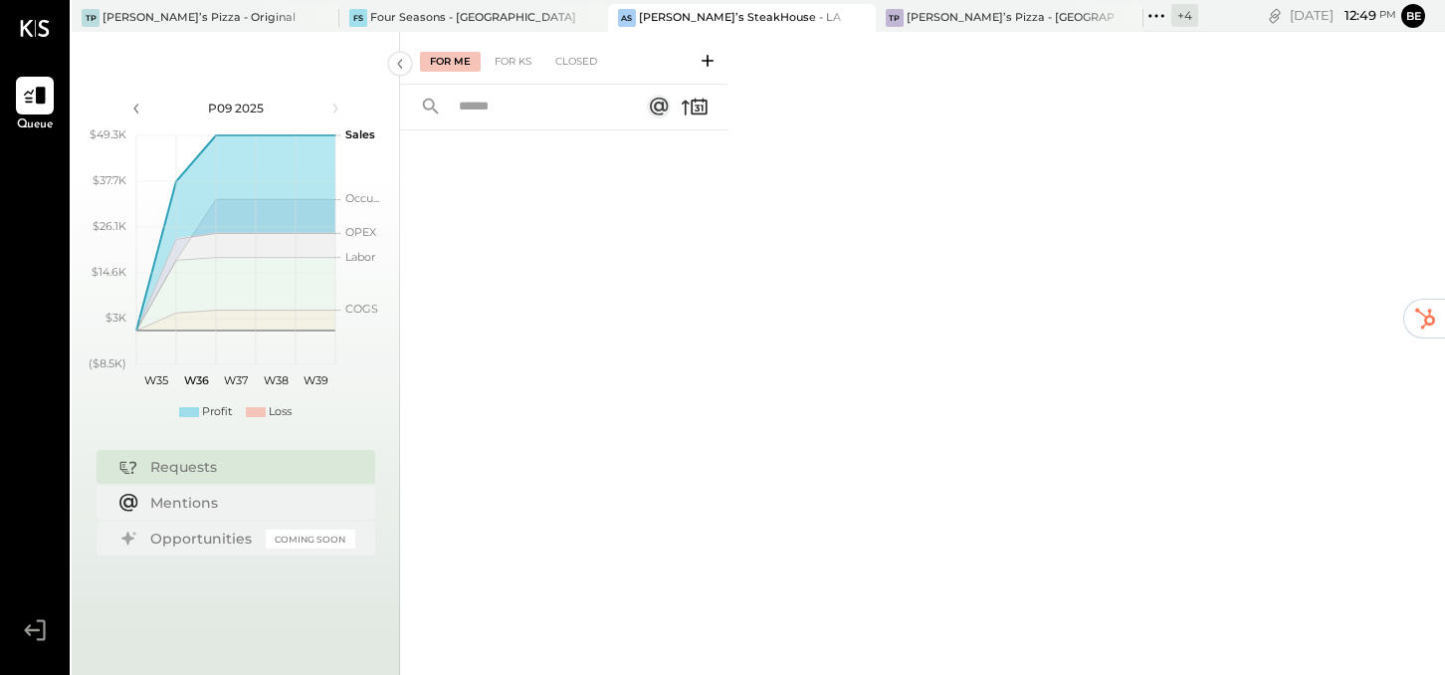
click at [705, 61] on icon at bounding box center [708, 61] width 12 height 12
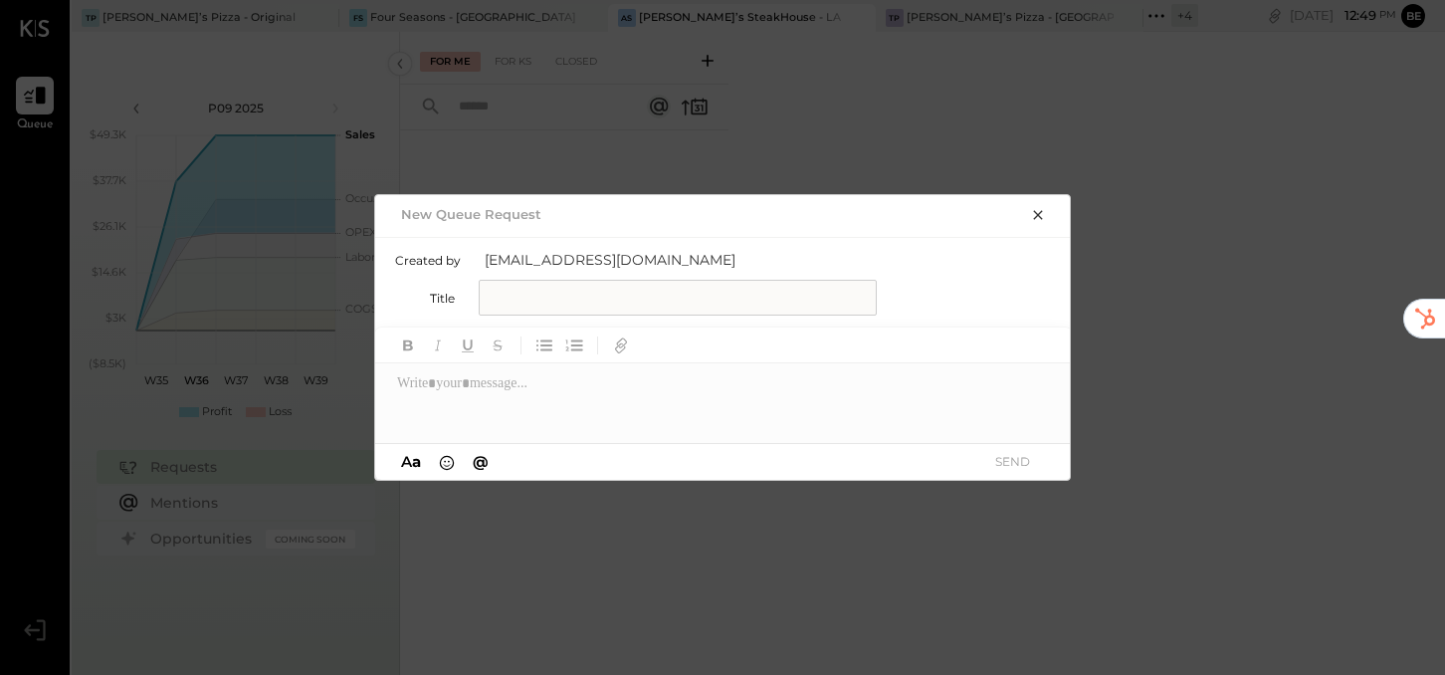
click at [547, 296] on input "text" at bounding box center [678, 298] width 398 height 36
type input "**********"
click at [474, 396] on div at bounding box center [723, 403] width 697 height 80
type input "**"
click at [726, 415] on div "***" at bounding box center [723, 403] width 697 height 80
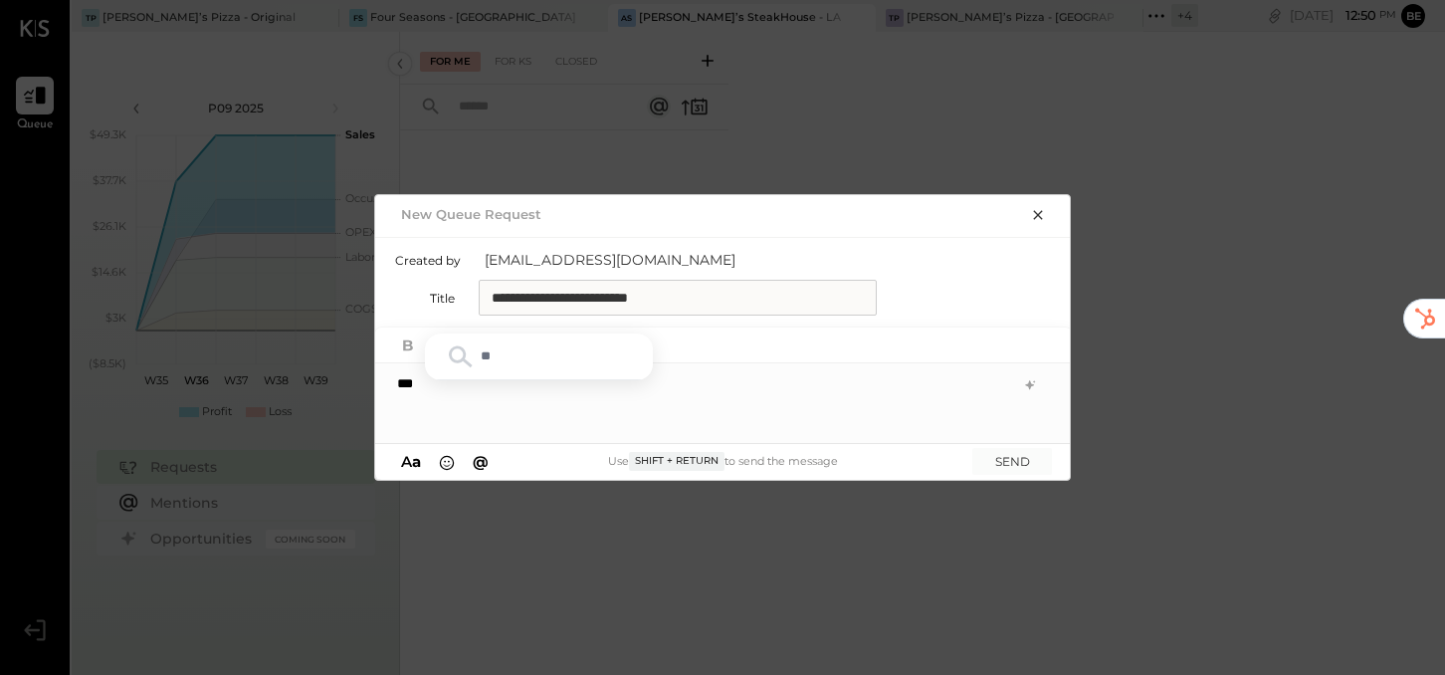
click at [1042, 212] on icon "button" at bounding box center [1038, 215] width 16 height 16
